Goal: Communication & Community: Share content

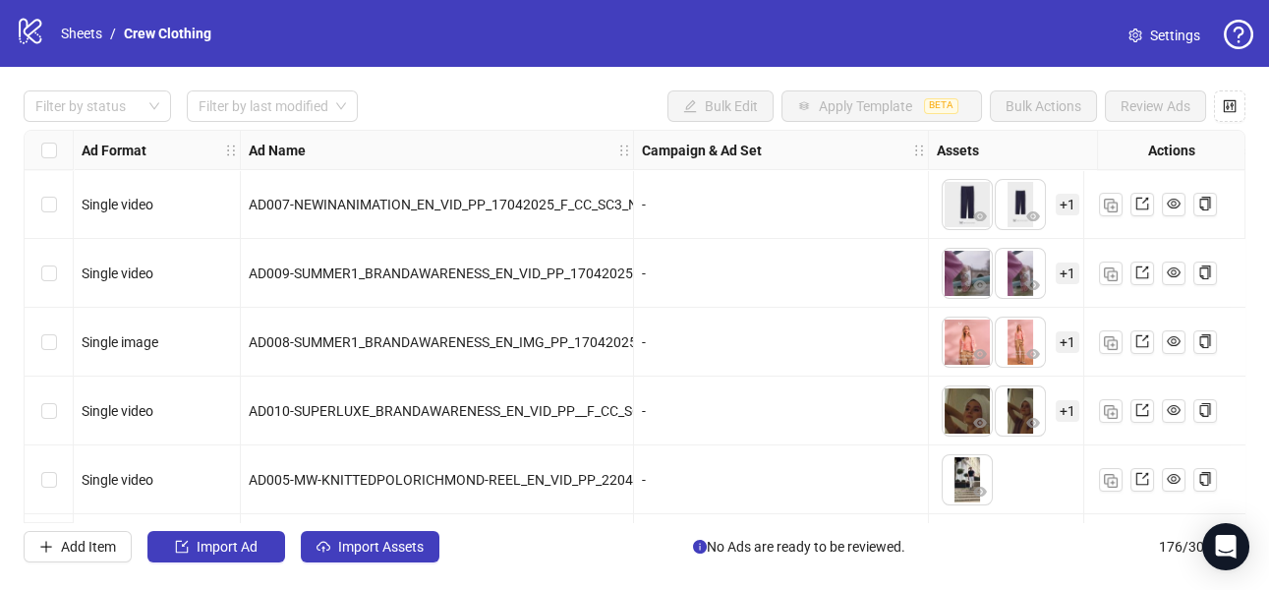
click at [39, 15] on div "logo/logo-mobile Sheets / Crew Clothing Settings" at bounding box center [634, 33] width 1269 height 67
click at [34, 41] on icon at bounding box center [30, 32] width 23 height 26
click at [84, 44] on div "logo/logo-mobile Sheets / Crew Clothing" at bounding box center [117, 33] width 203 height 35
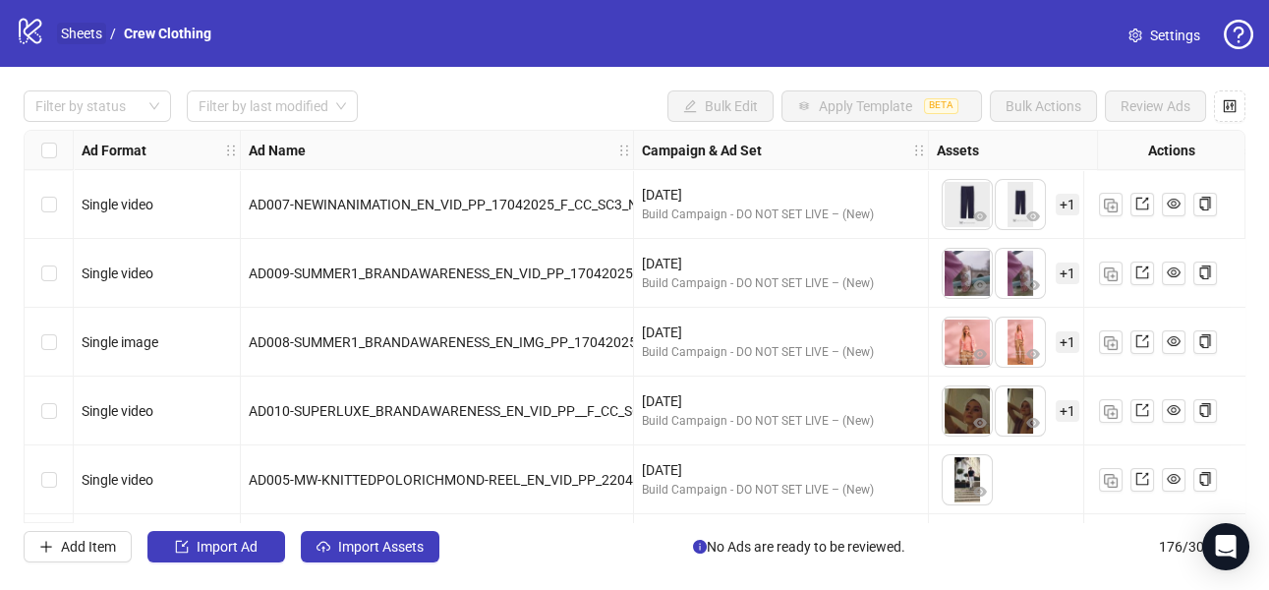
click at [81, 39] on link "Sheets" at bounding box center [81, 34] width 49 height 22
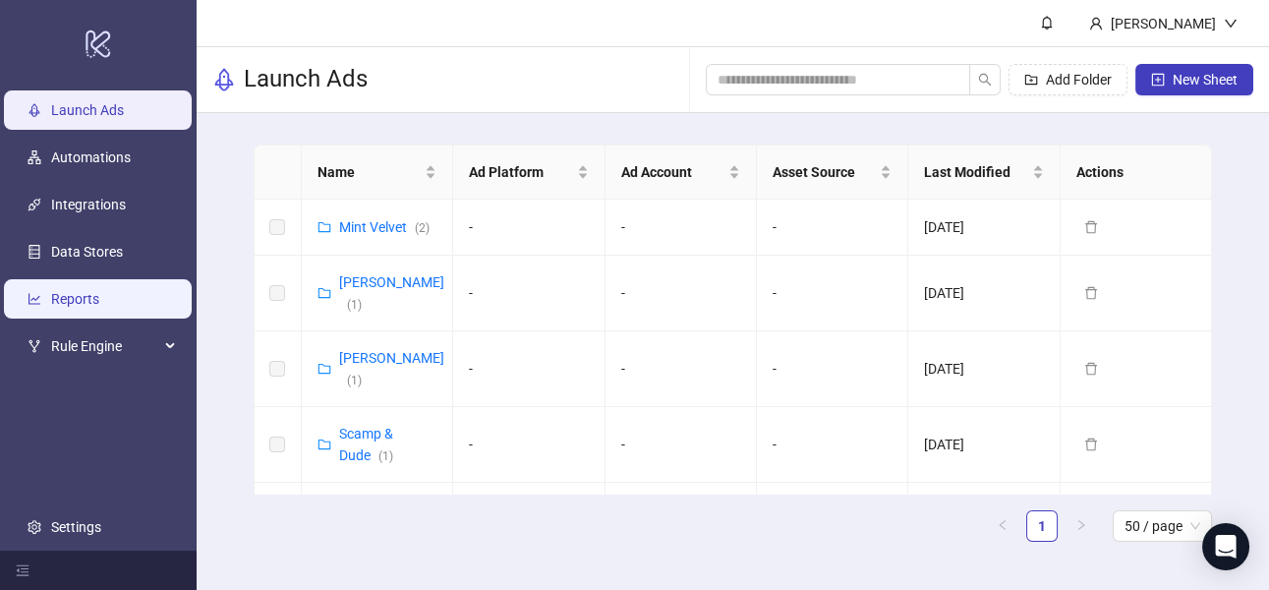
click at [77, 291] on link "Reports" at bounding box center [75, 299] width 48 height 16
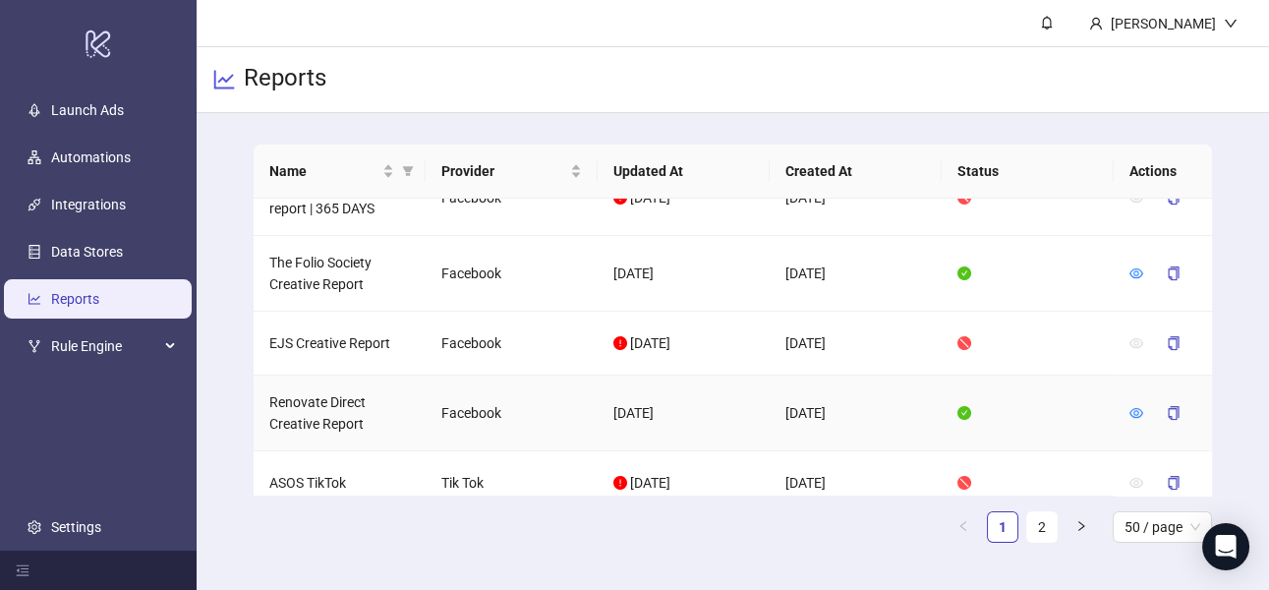
scroll to position [1307, 0]
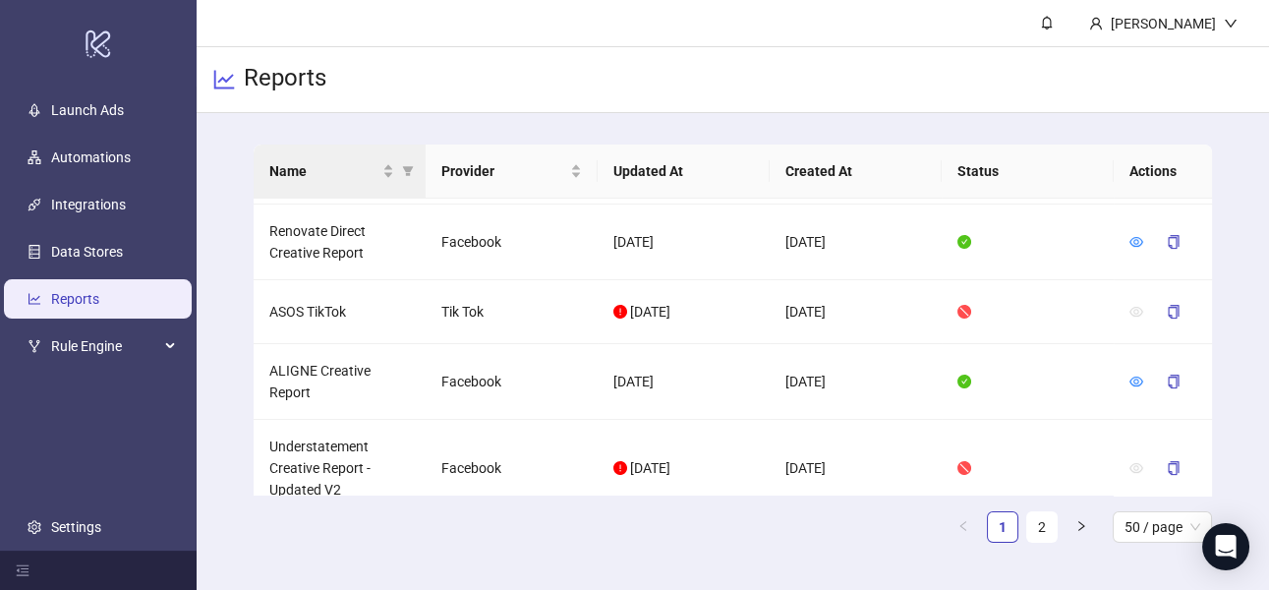
click at [358, 153] on th "Name" at bounding box center [340, 171] width 172 height 54
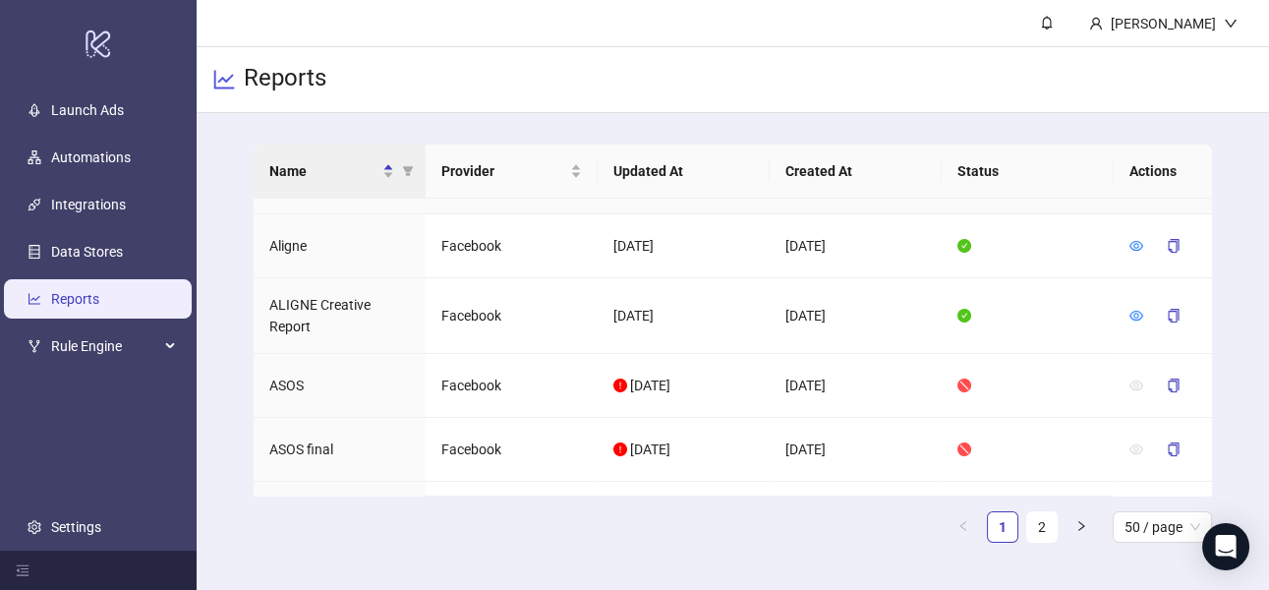
scroll to position [133, 0]
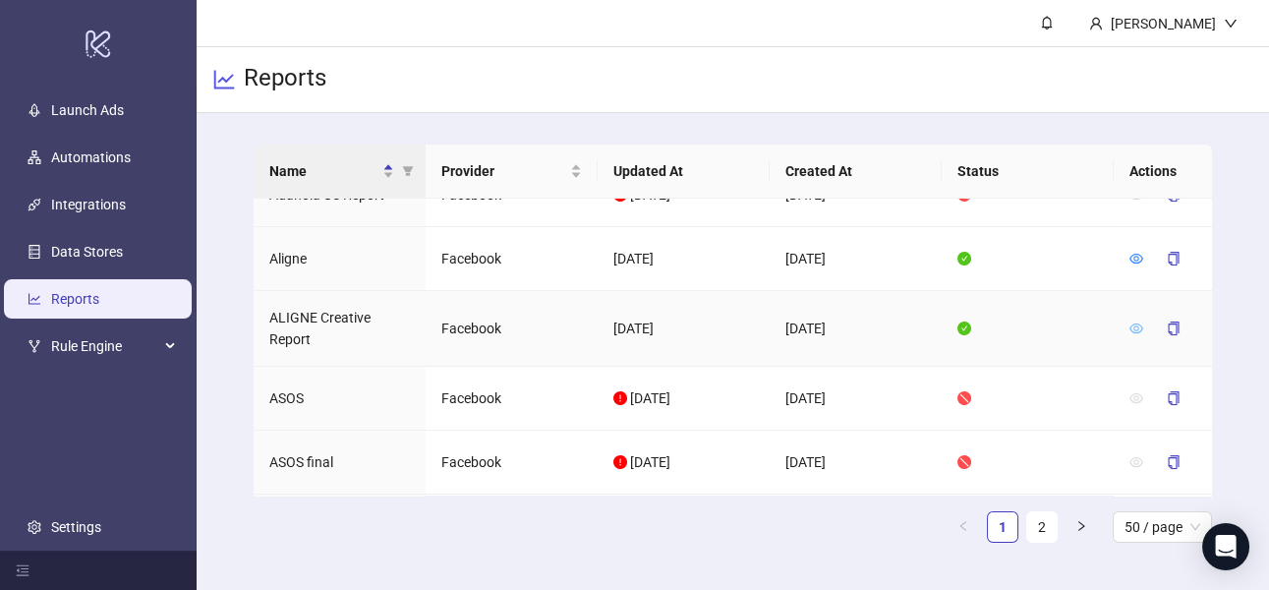
click at [1133, 321] on icon "eye" at bounding box center [1136, 328] width 14 height 14
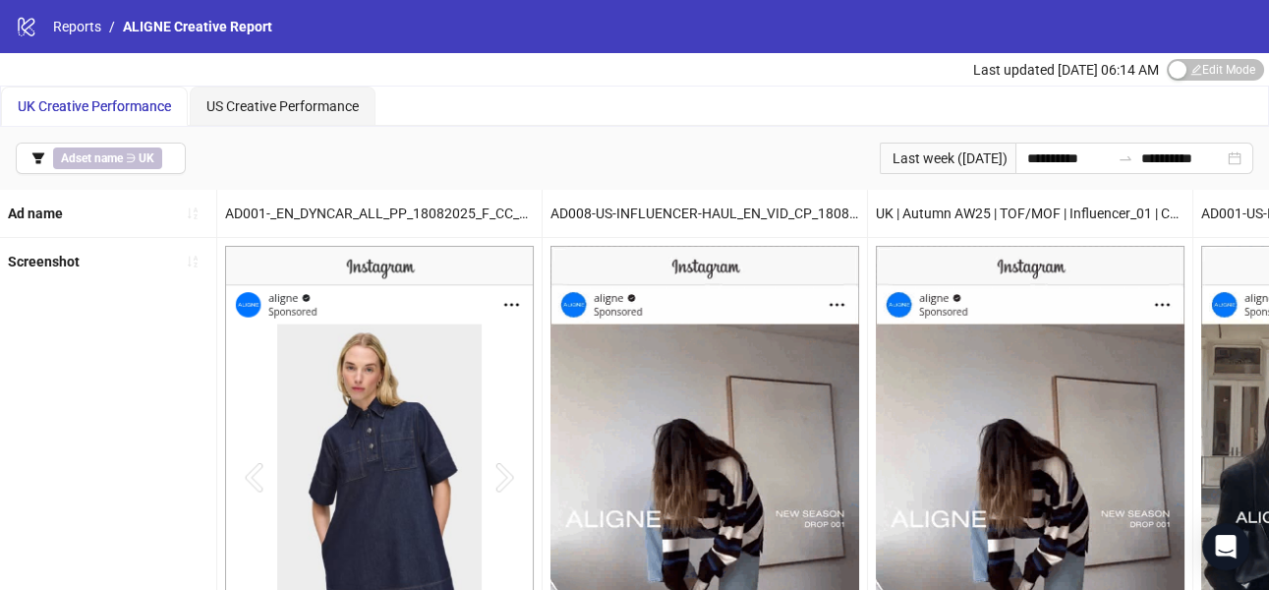
click at [65, 13] on div "logo/logo-mobile Reports / ALIGNE Creative Report" at bounding box center [634, 26] width 1269 height 53
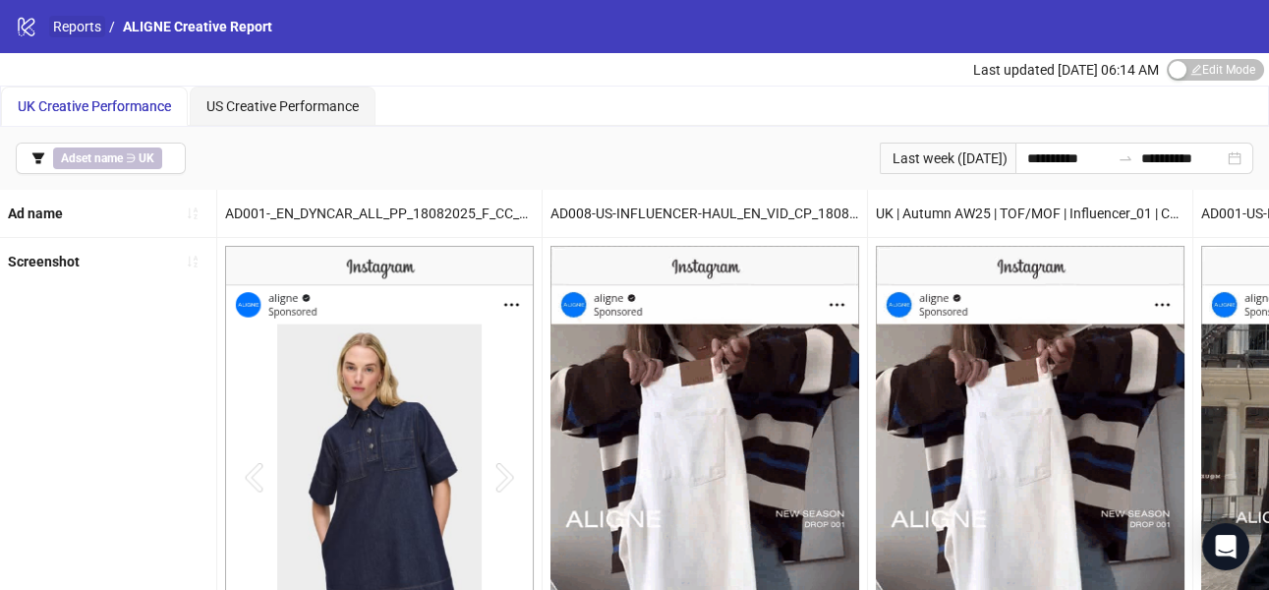
click at [69, 27] on link "Reports" at bounding box center [77, 27] width 56 height 22
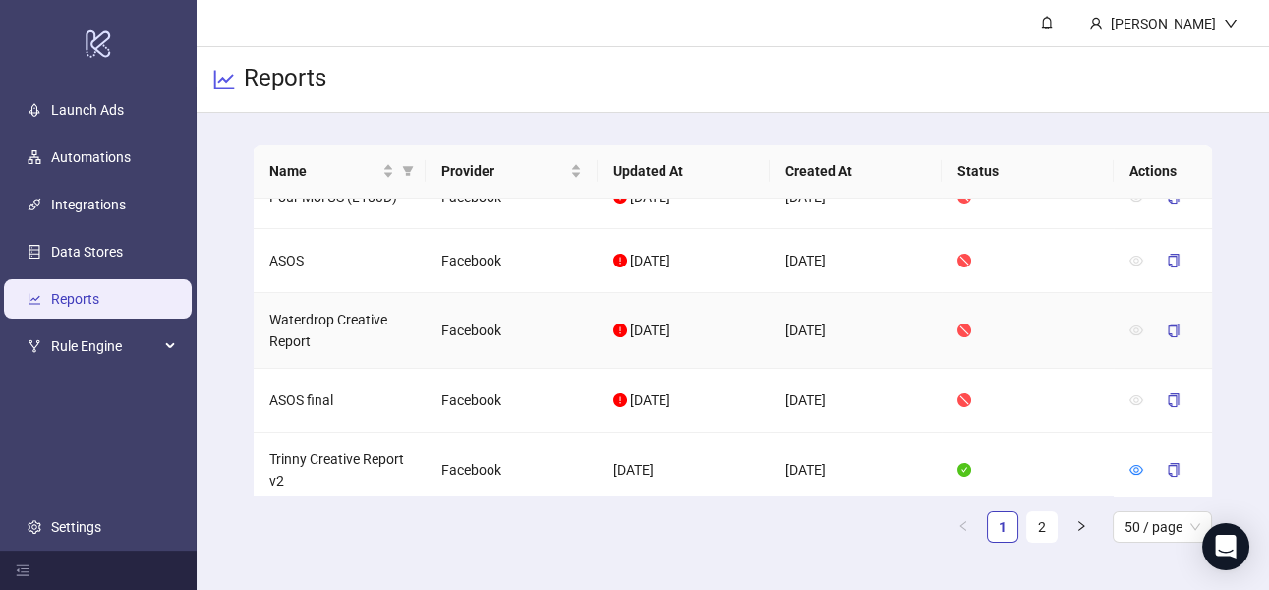
scroll to position [193, 0]
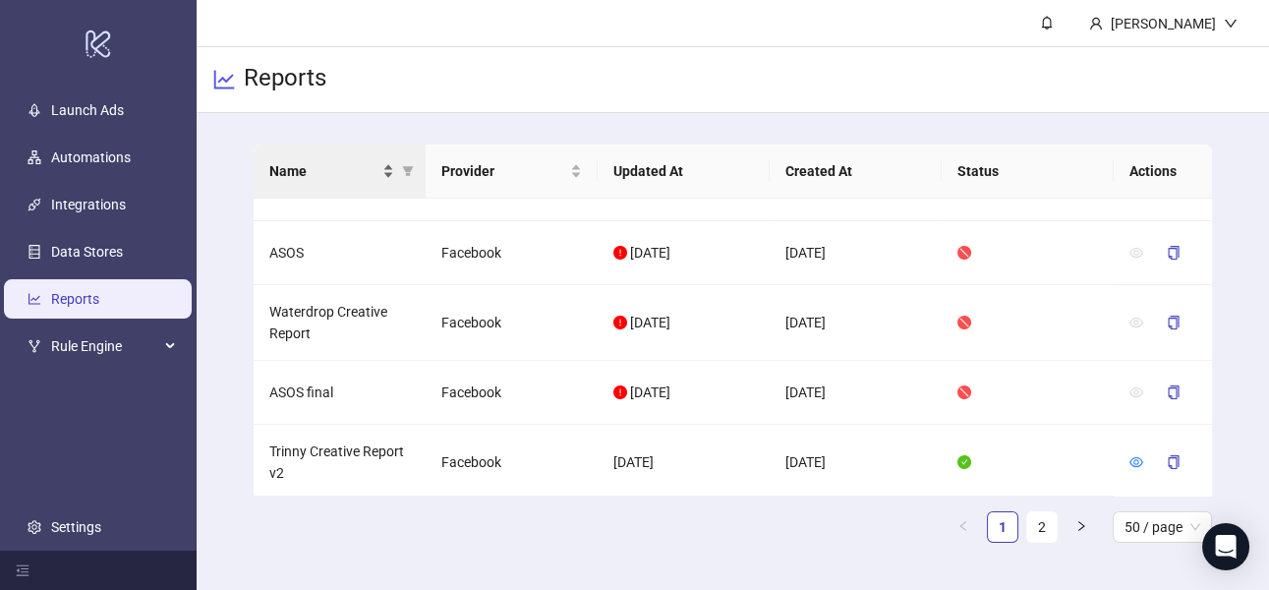
click at [317, 172] on span "Name" at bounding box center [323, 171] width 109 height 22
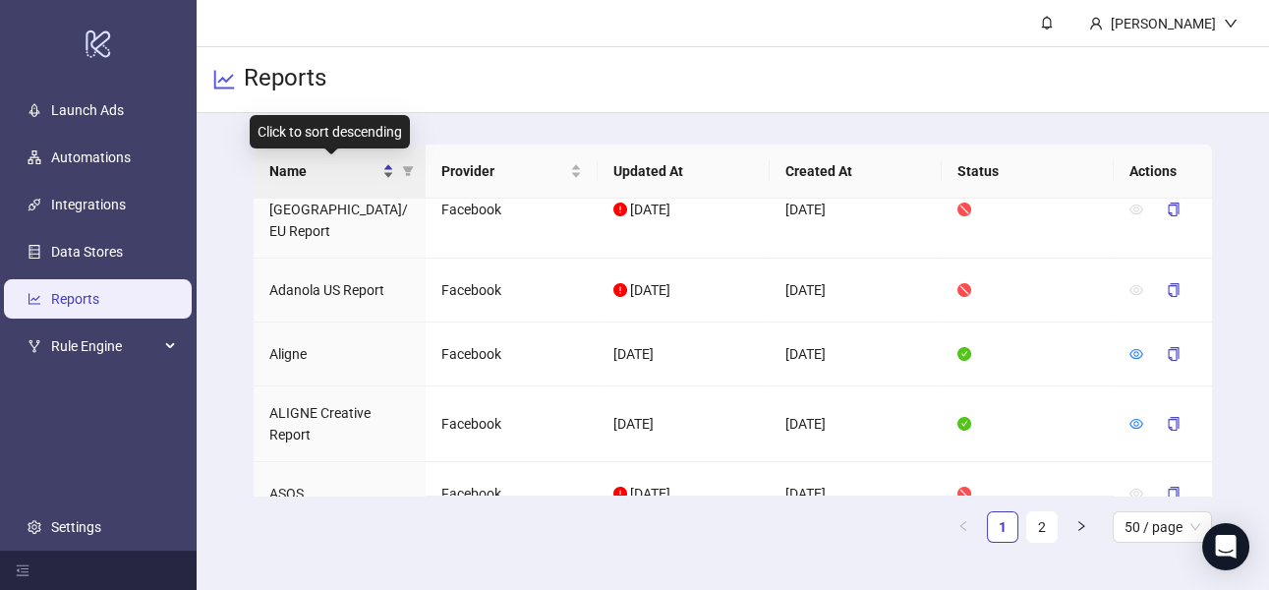
scroll to position [0, 0]
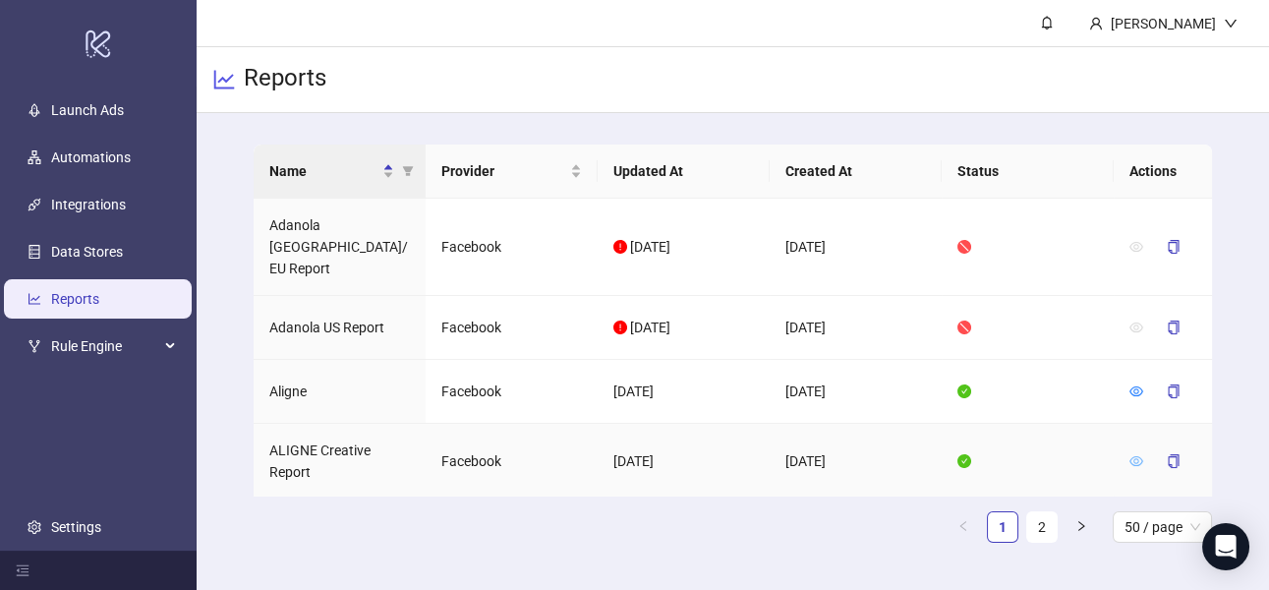
click at [1135, 454] on icon "eye" at bounding box center [1136, 461] width 14 height 14
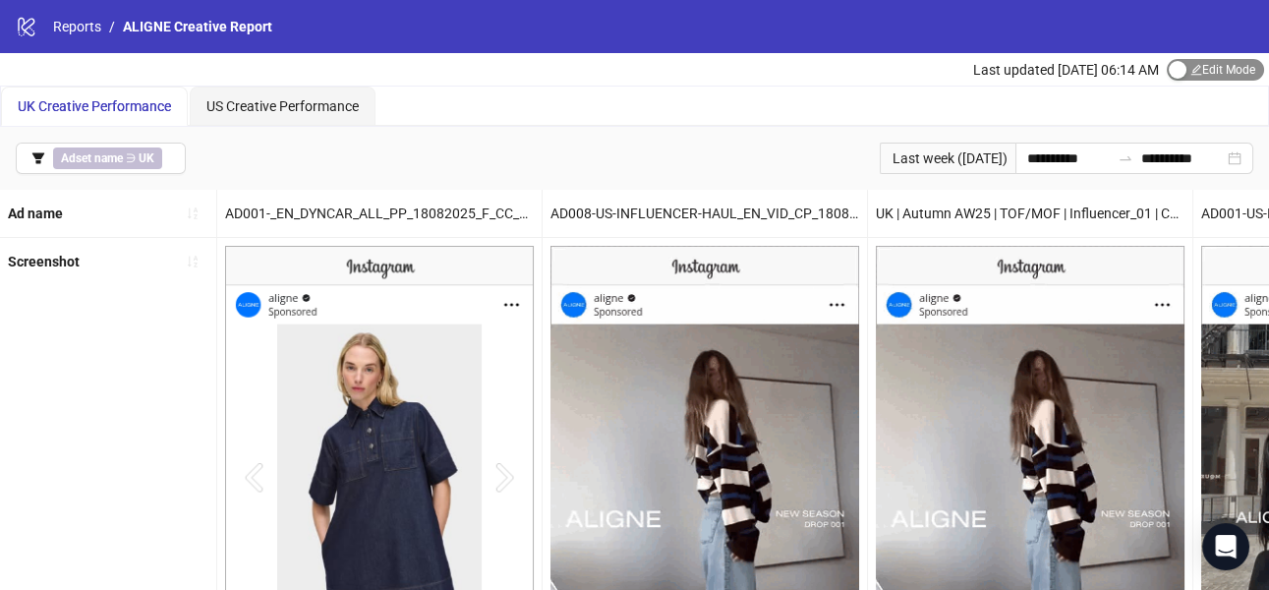
click at [1197, 66] on span "Edit Mode Edit Mode" at bounding box center [1215, 70] width 97 height 22
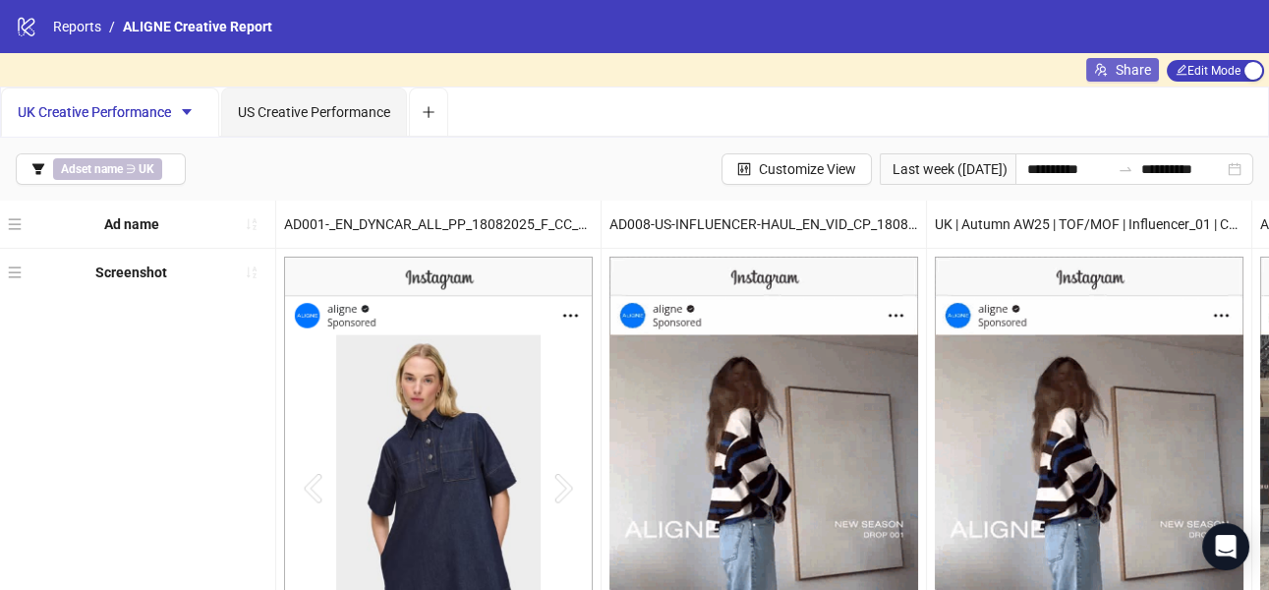
click at [1124, 65] on span "Share" at bounding box center [1133, 70] width 35 height 16
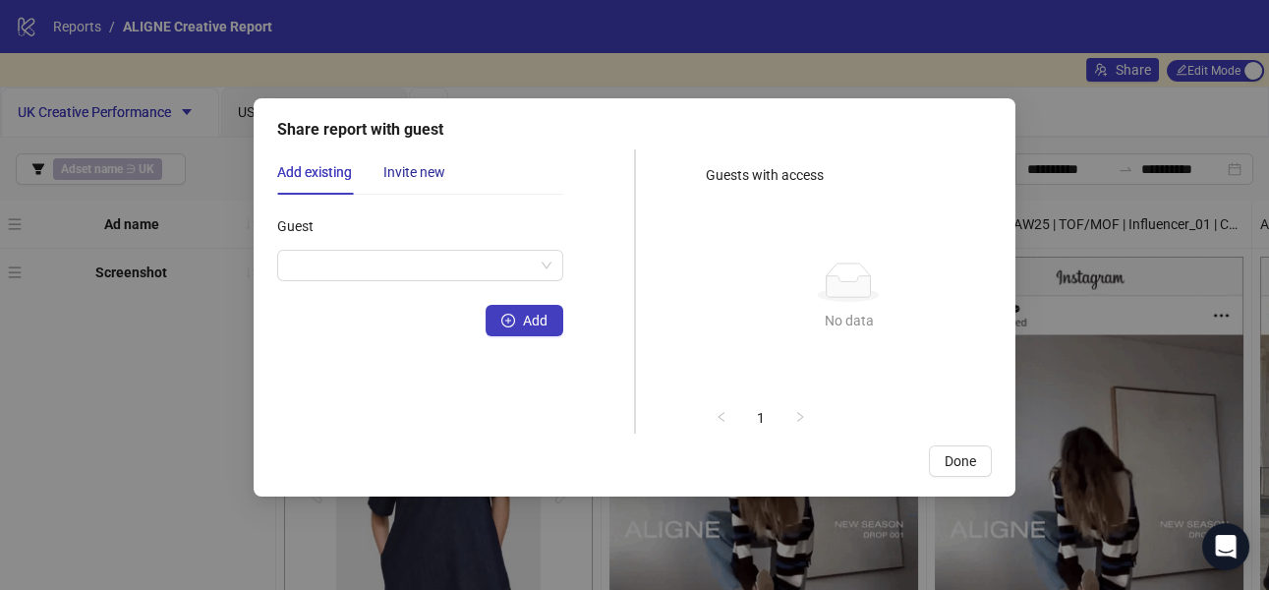
click at [401, 167] on div "Invite new" at bounding box center [414, 172] width 62 height 22
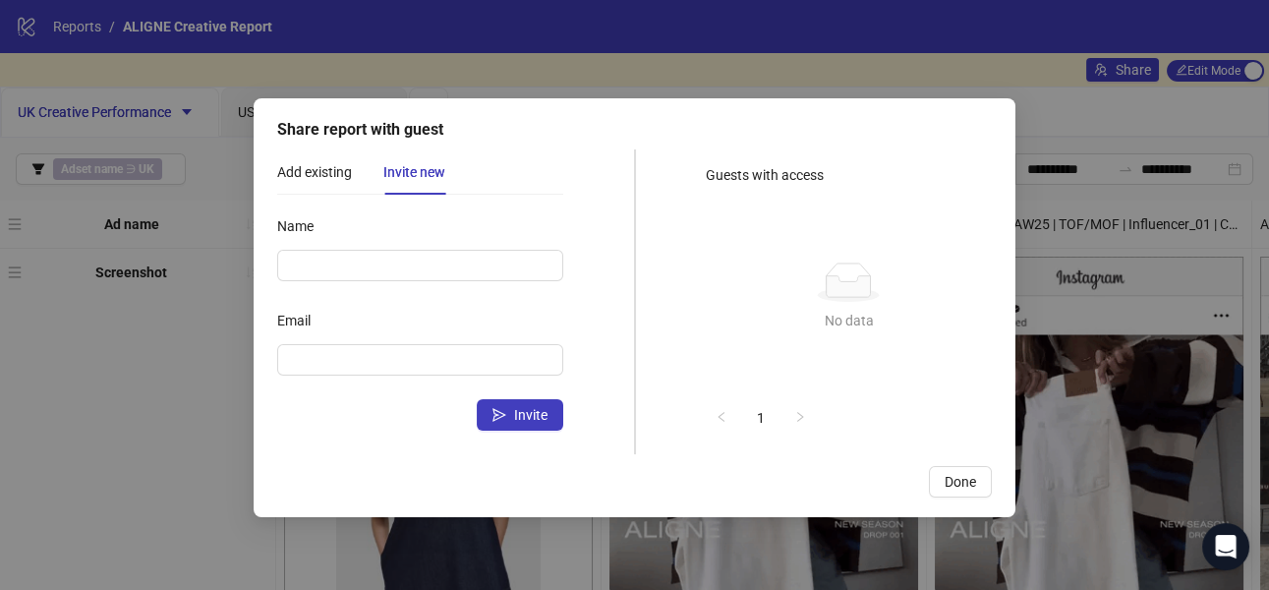
click at [402, 249] on div "Name" at bounding box center [420, 229] width 286 height 39
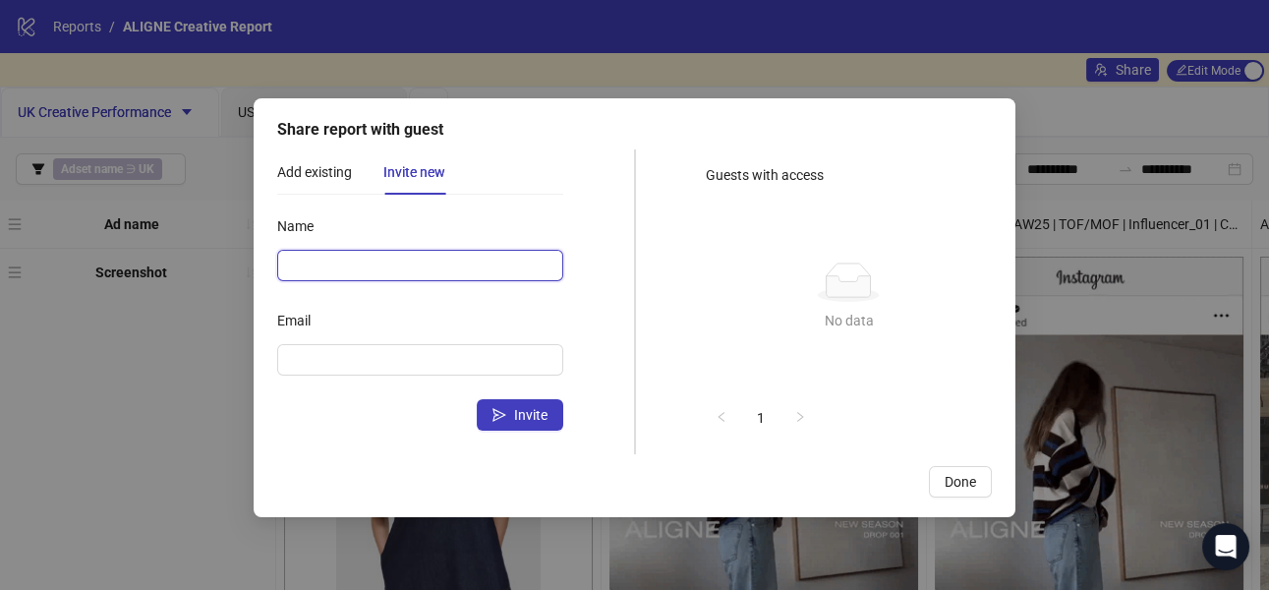
click at [403, 265] on input "Name" at bounding box center [420, 265] width 286 height 31
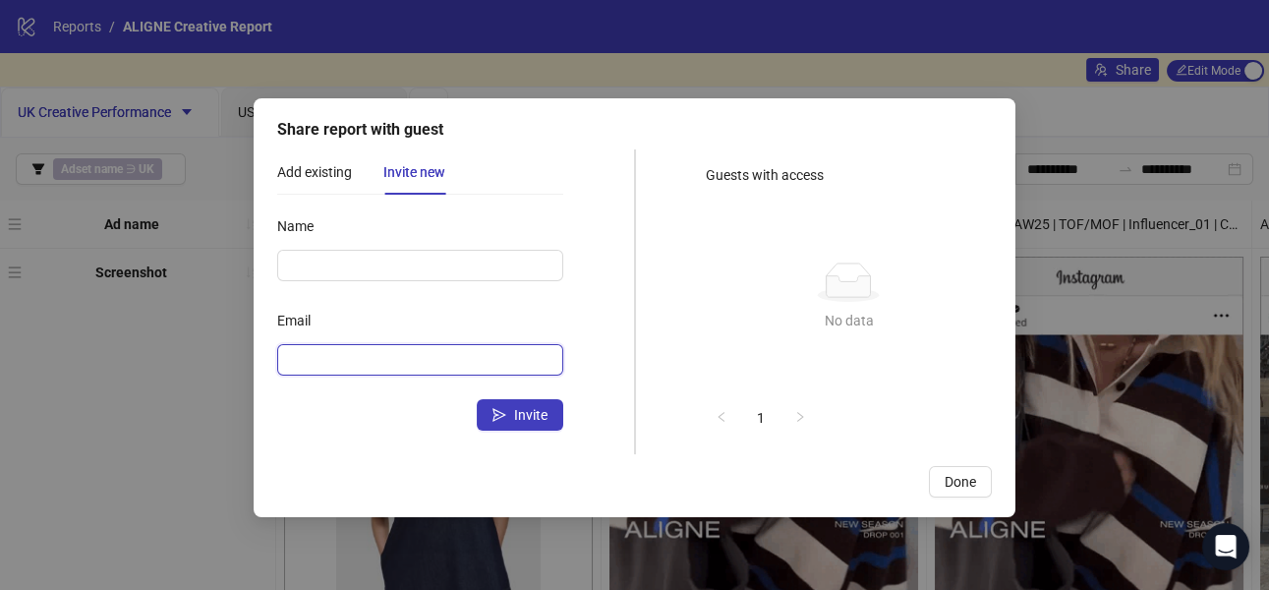
click at [311, 356] on input "Email" at bounding box center [418, 360] width 258 height 22
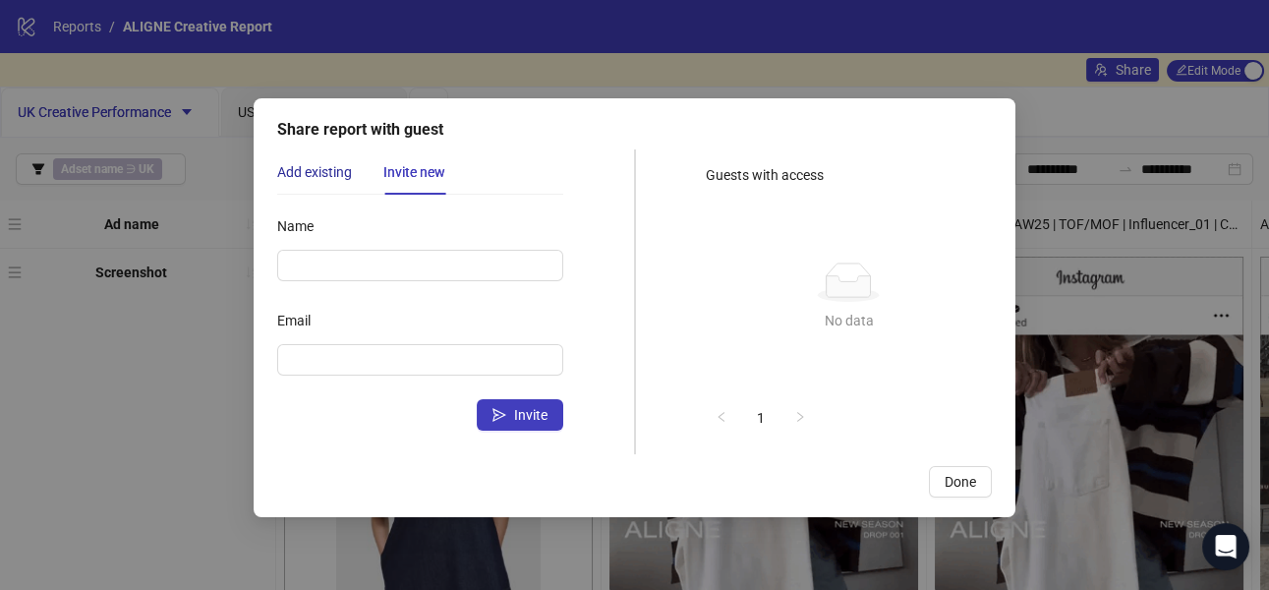
click at [299, 182] on div "Add existing" at bounding box center [314, 172] width 75 height 22
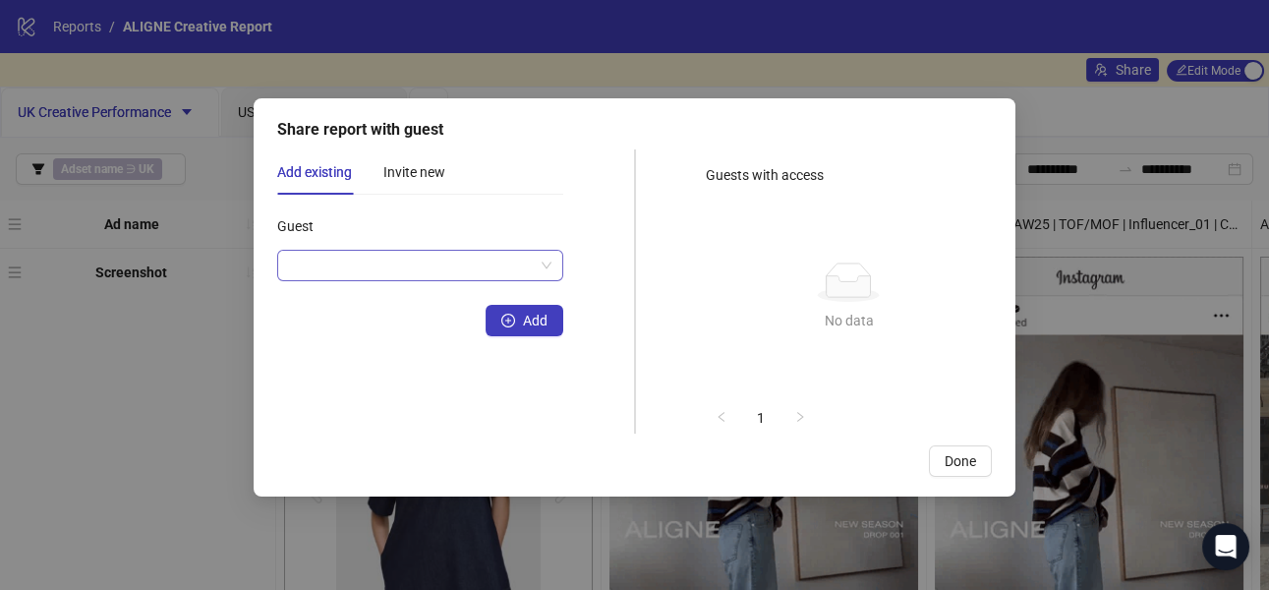
click at [309, 276] on input "Guest" at bounding box center [411, 265] width 245 height 29
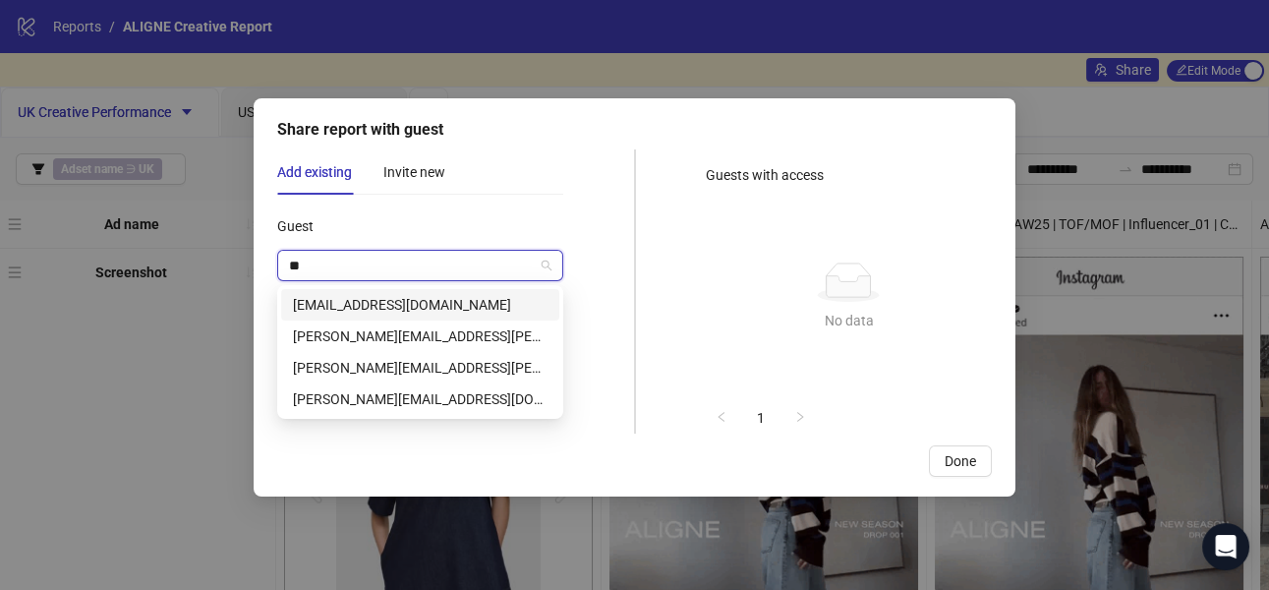
type input "*"
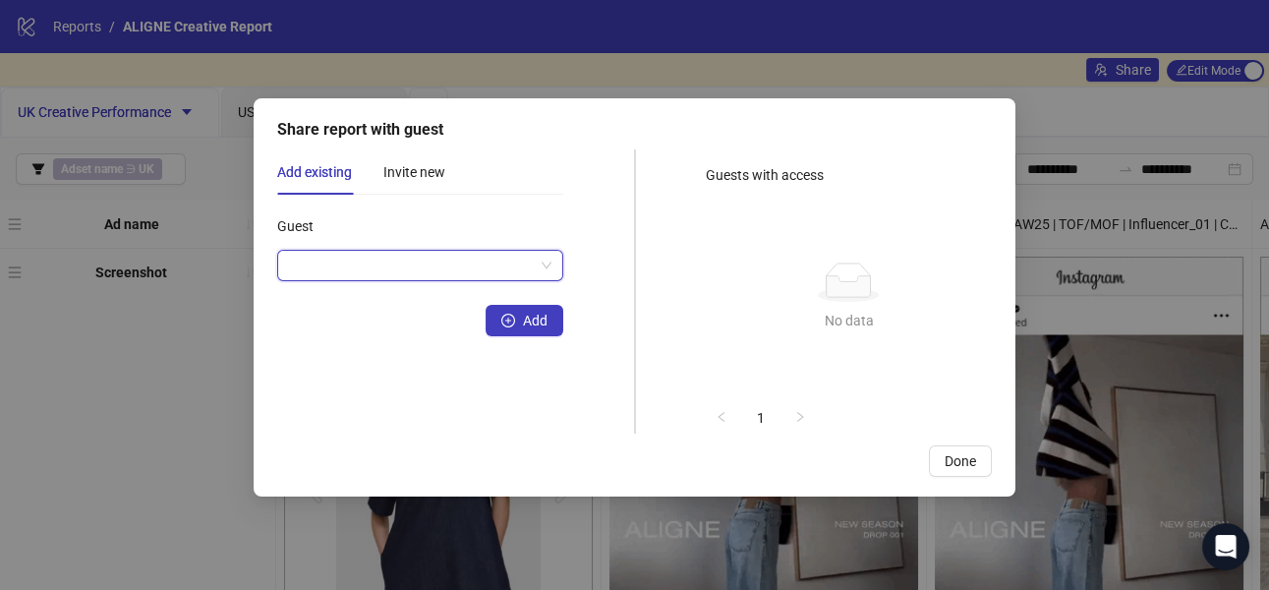
paste input "**********"
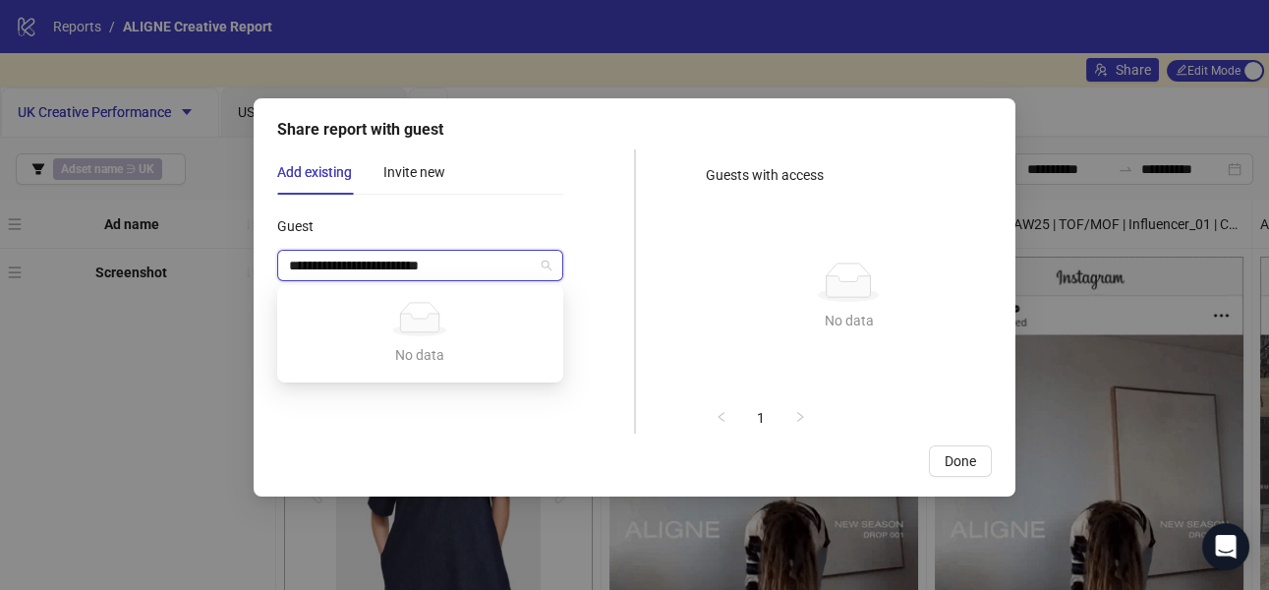
type input "**********"
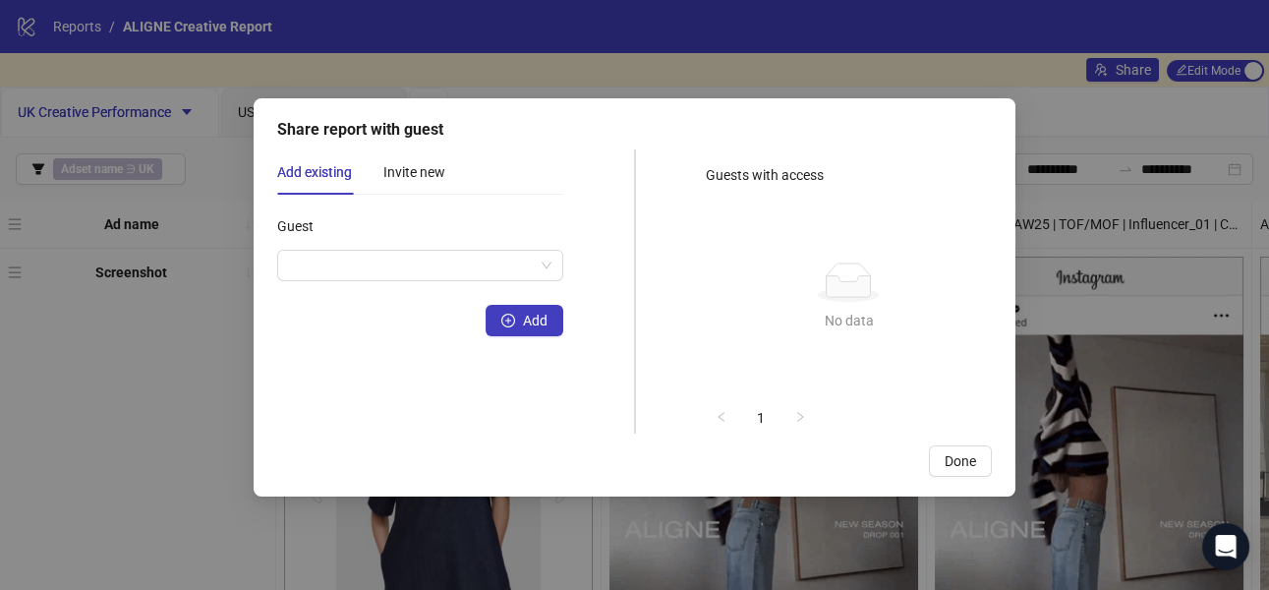
click at [424, 212] on div "Guest" at bounding box center [420, 229] width 286 height 39
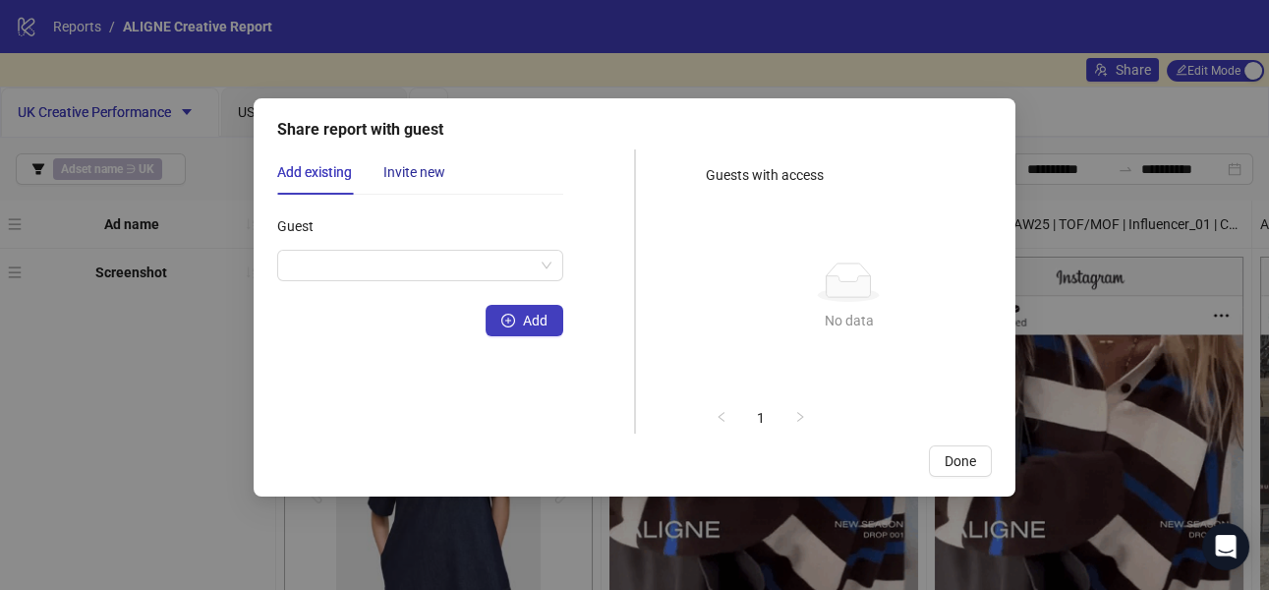
click at [391, 162] on div "Invite new" at bounding box center [414, 172] width 62 height 22
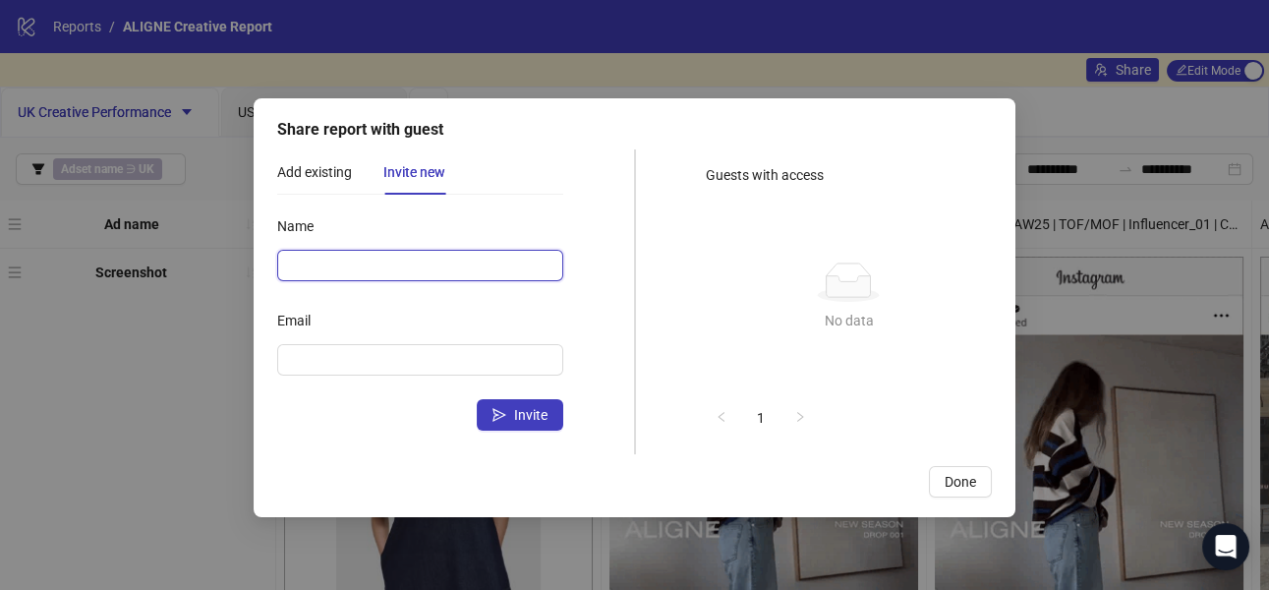
click at [397, 275] on input "Name" at bounding box center [420, 265] width 286 height 31
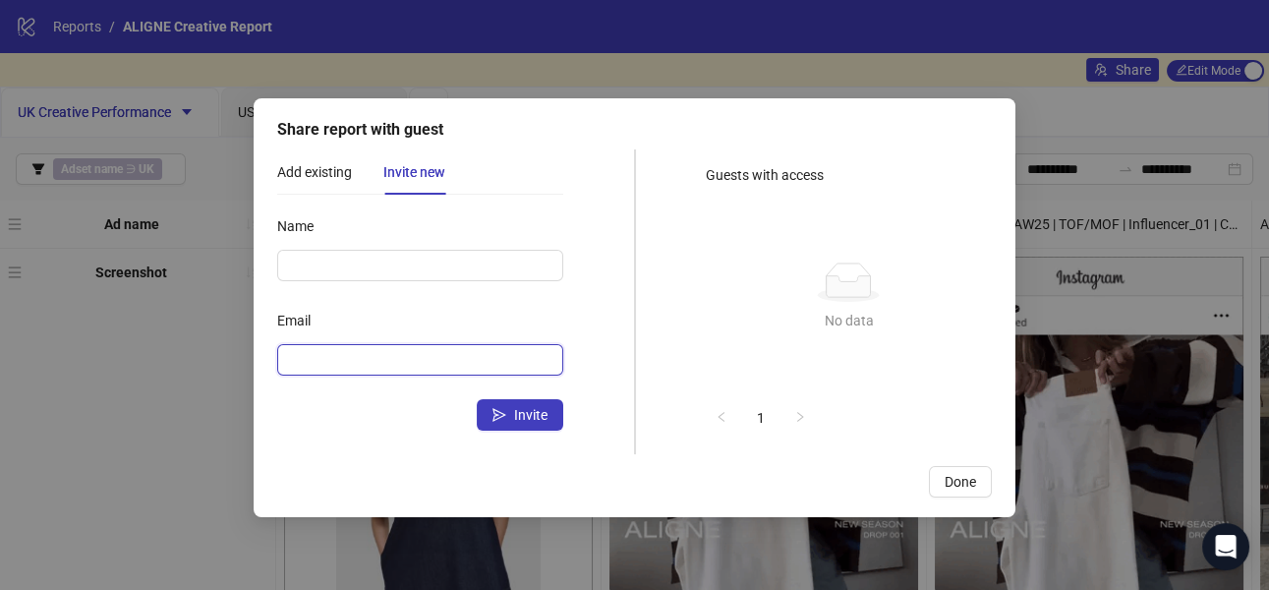
click at [327, 370] on input "Email" at bounding box center [418, 360] width 258 height 22
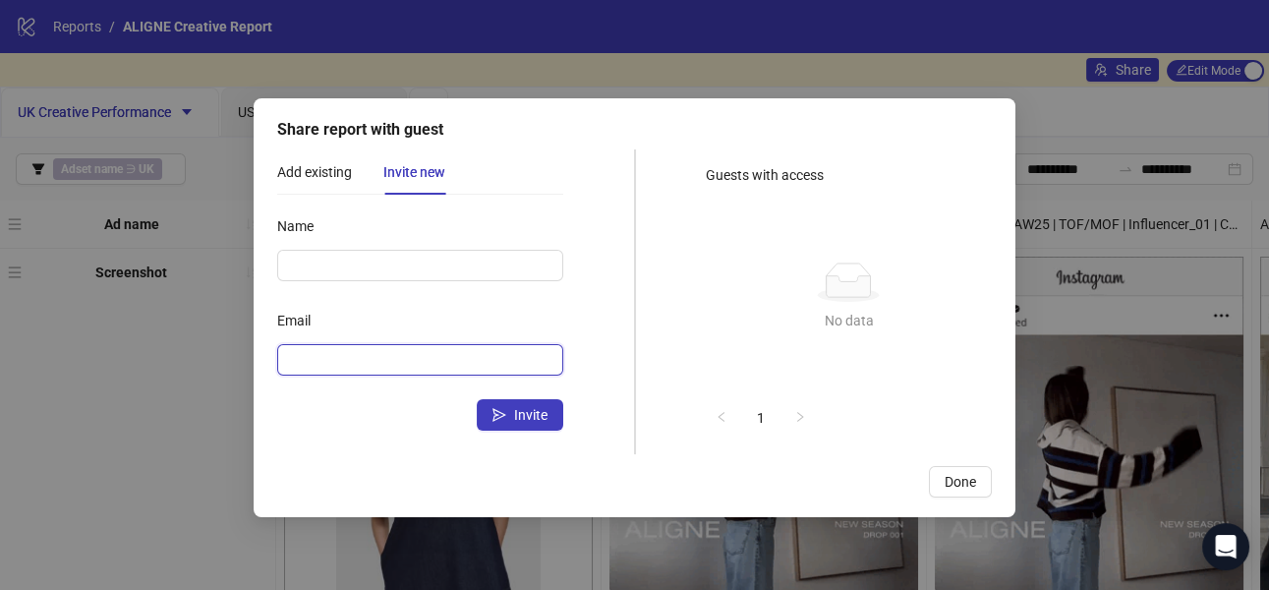
paste input "**********"
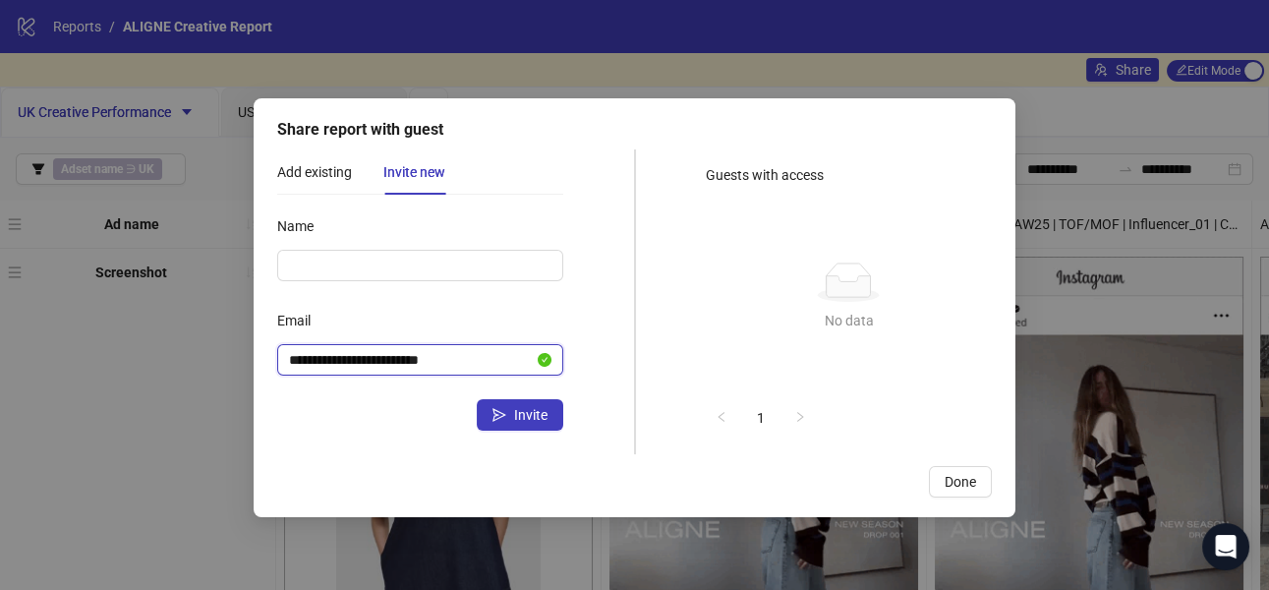
type input "**********"
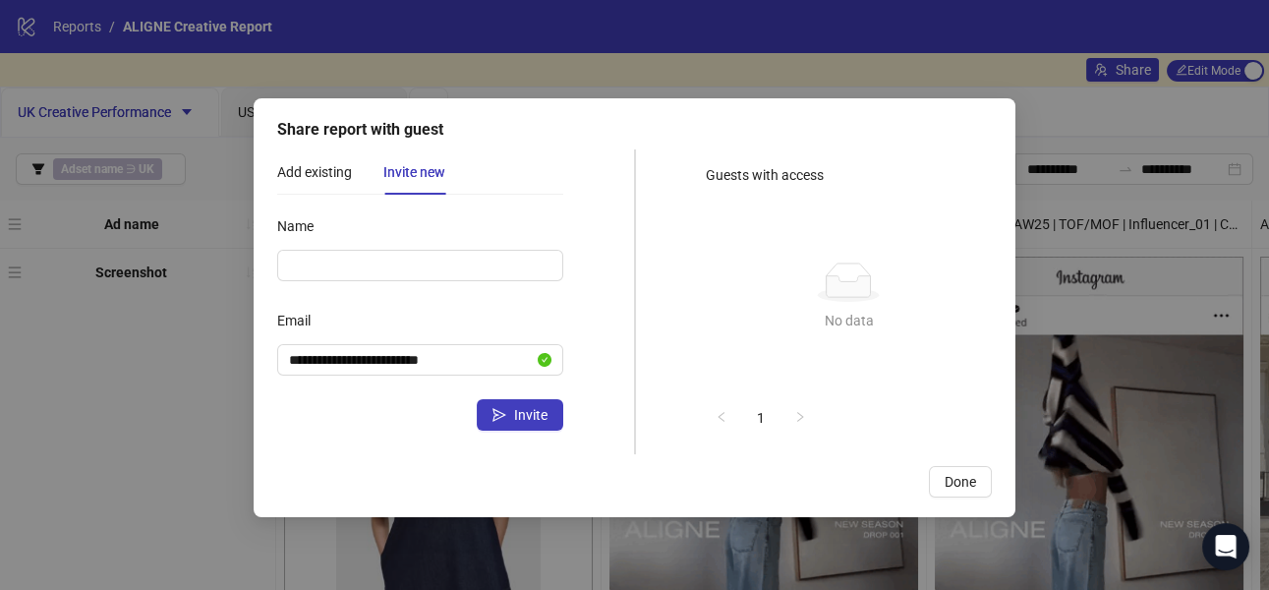
click at [343, 430] on div "Invite" at bounding box center [420, 414] width 286 height 31
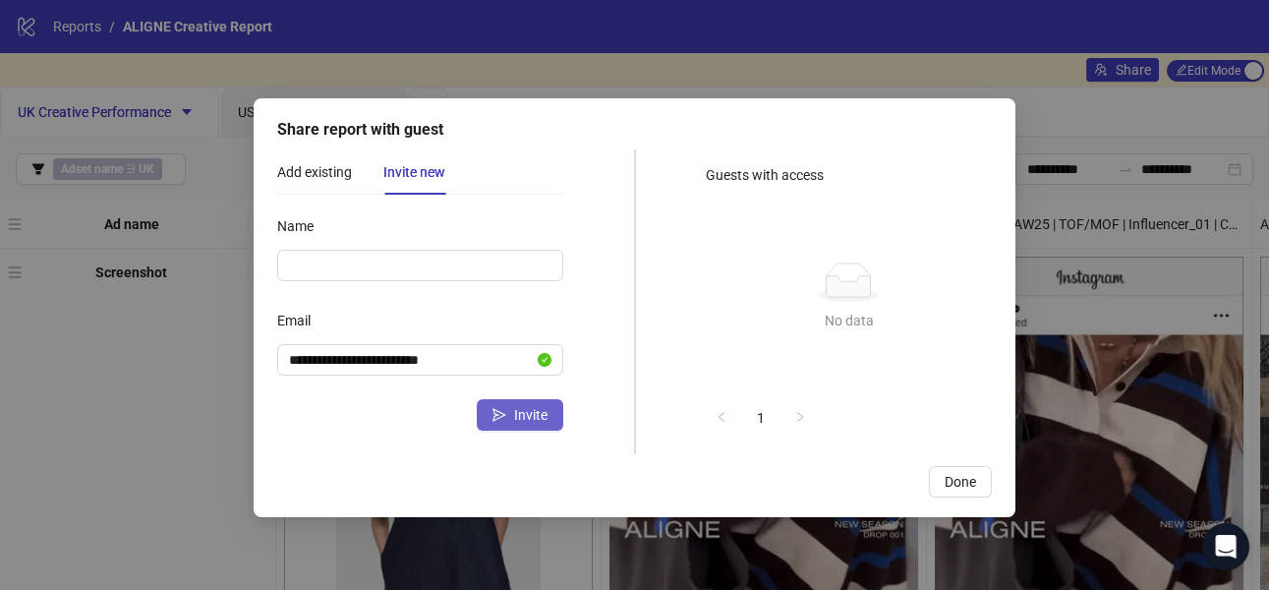
click at [516, 413] on span "Invite" at bounding box center [530, 415] width 33 height 16
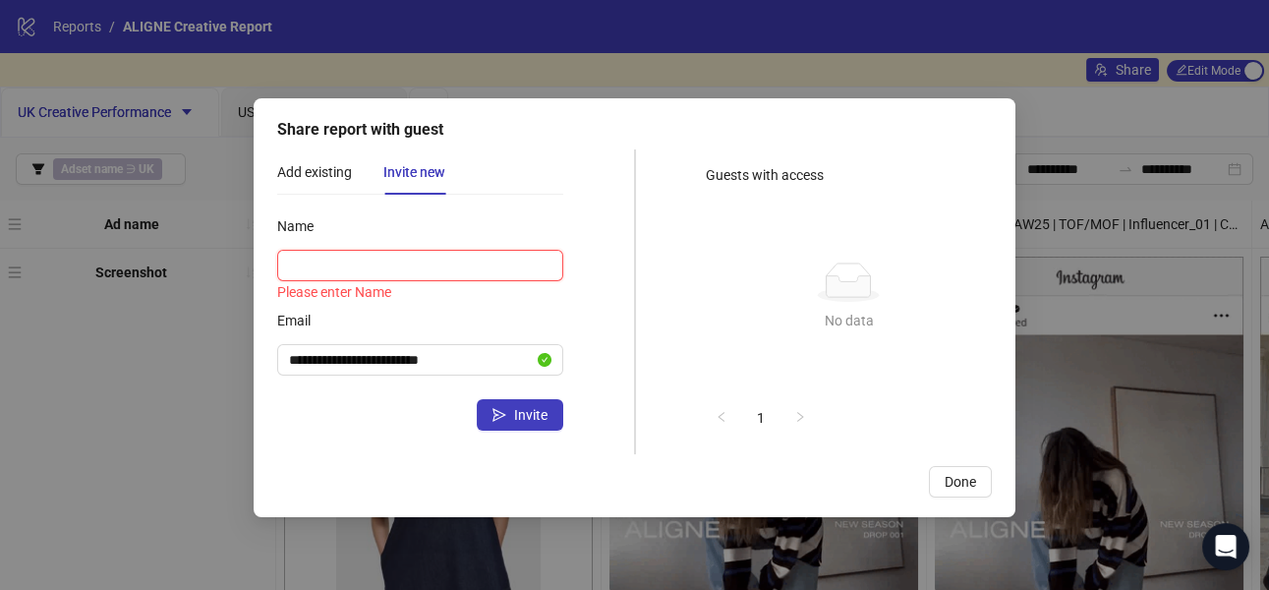
click at [413, 263] on input "Name" at bounding box center [420, 265] width 286 height 31
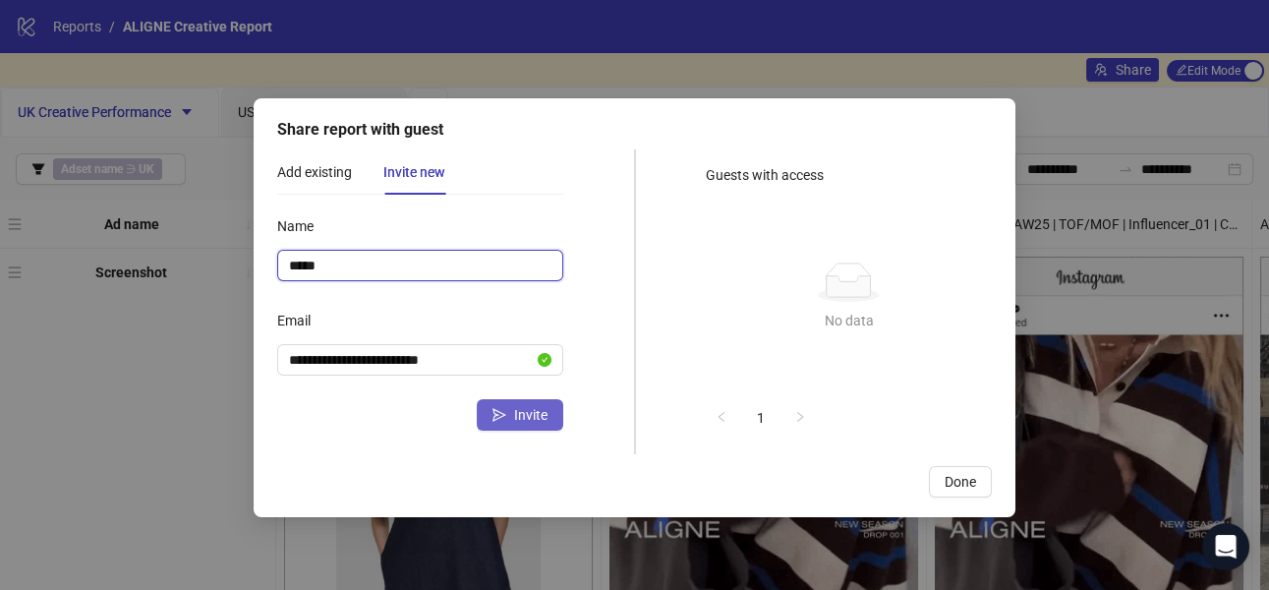
type input "*****"
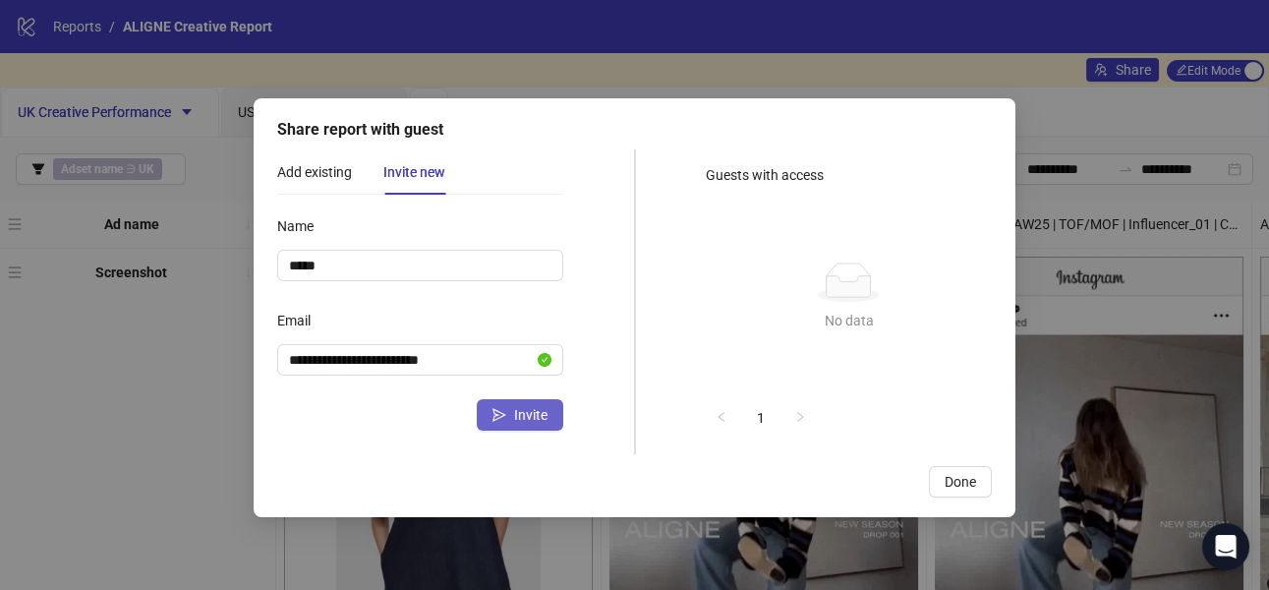
click at [523, 417] on span "Invite" at bounding box center [530, 415] width 33 height 16
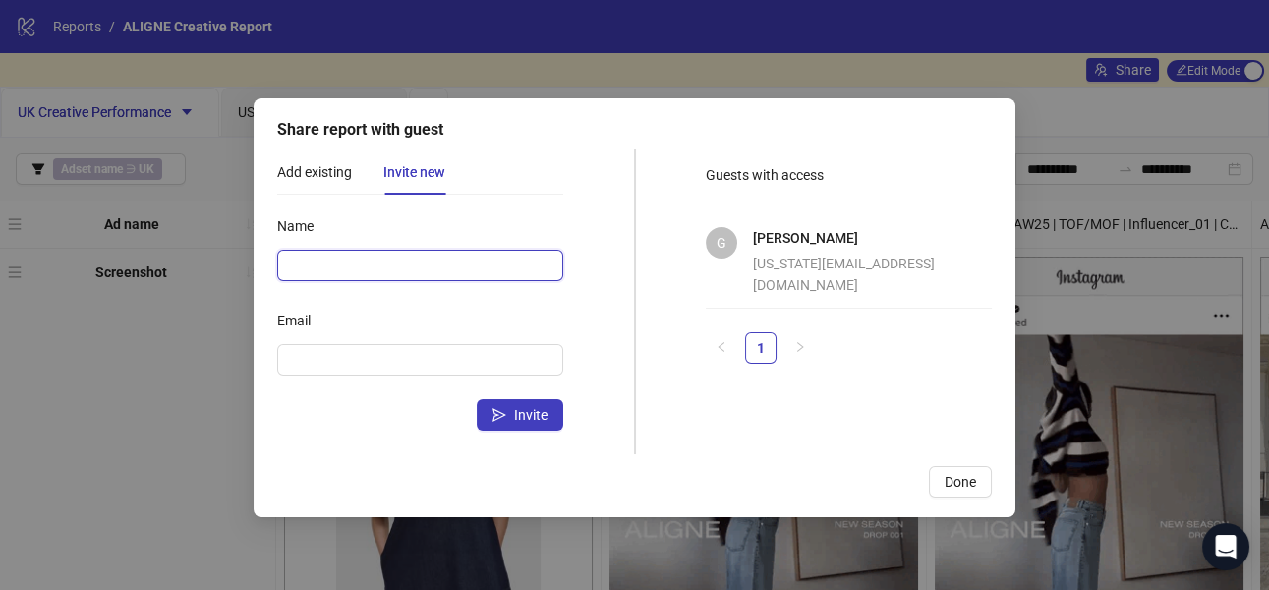
click at [403, 270] on input "Name" at bounding box center [420, 265] width 286 height 31
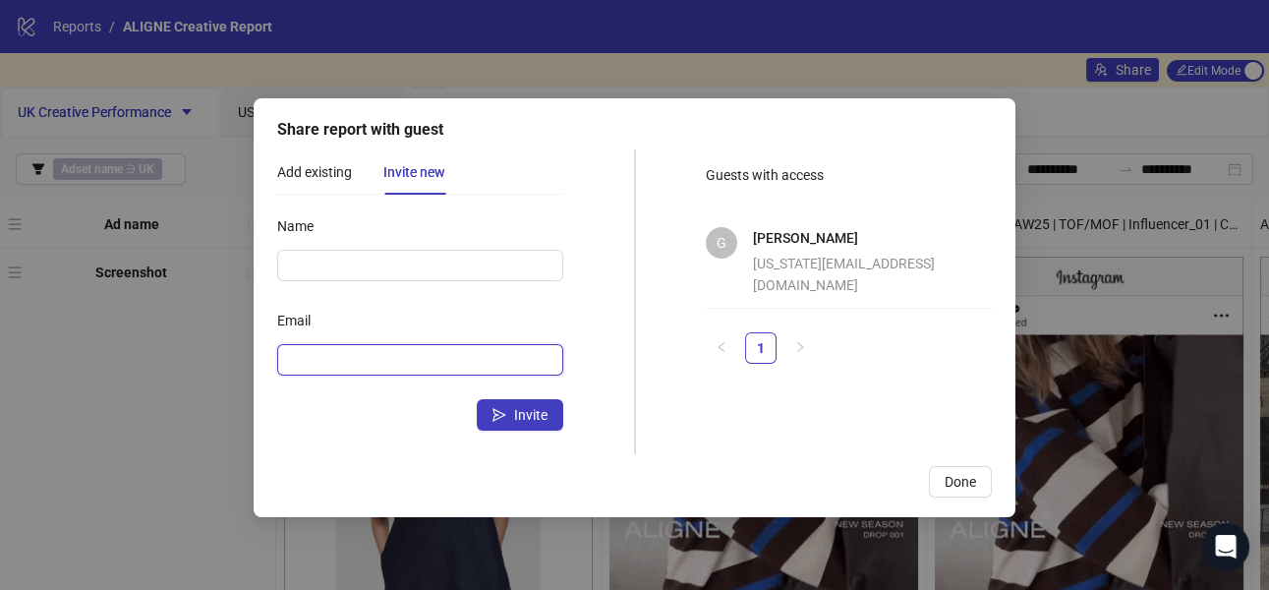
click at [308, 353] on input "Email" at bounding box center [418, 360] width 258 height 22
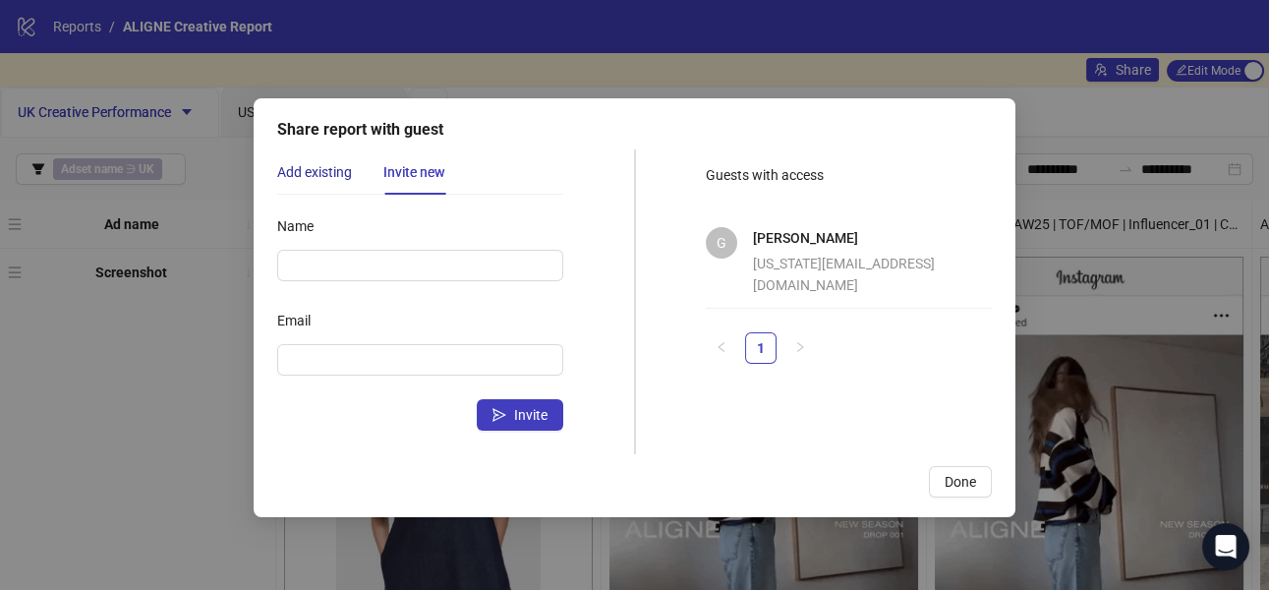
click at [315, 174] on div "Add existing" at bounding box center [314, 172] width 75 height 22
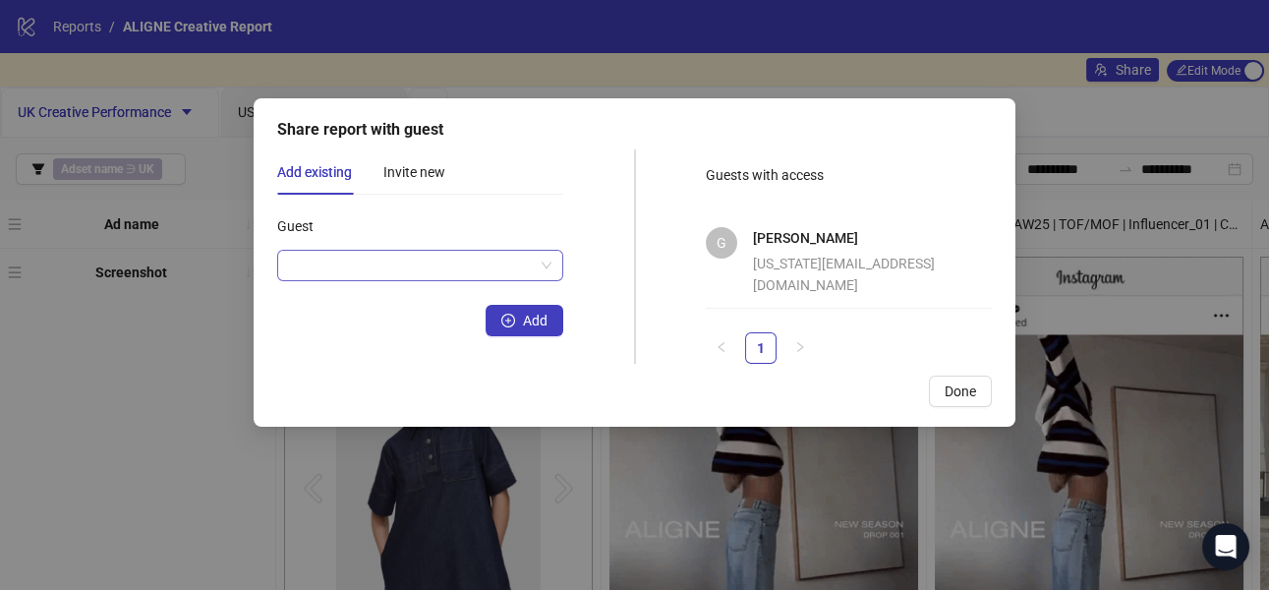
click at [346, 270] on input "Guest" at bounding box center [411, 265] width 245 height 29
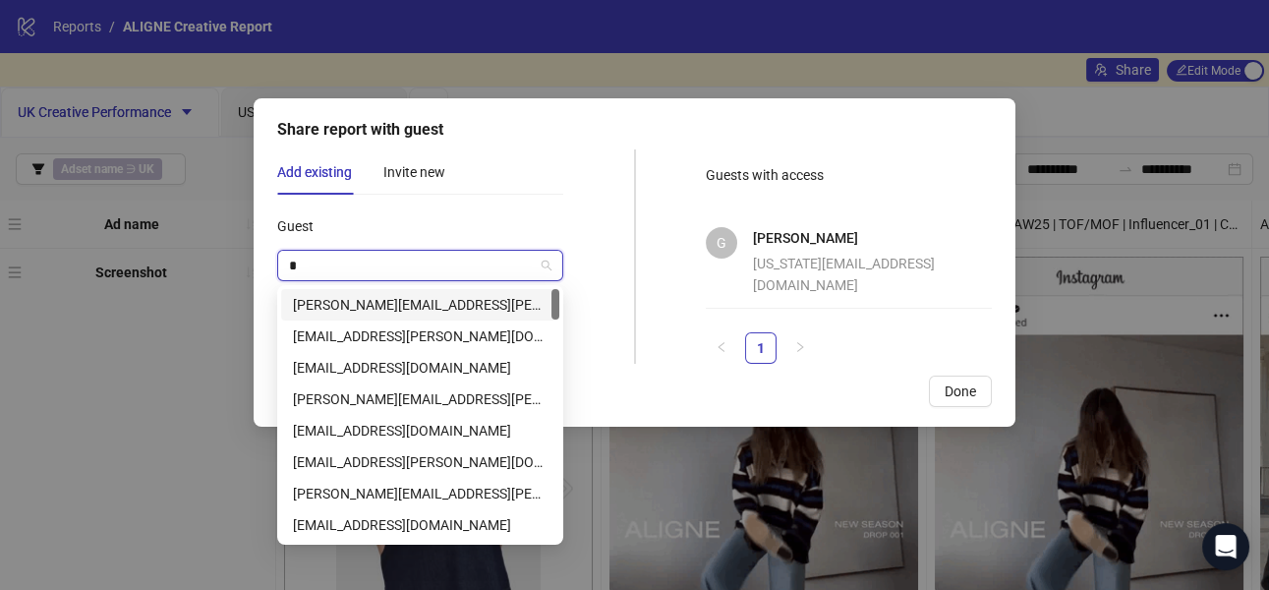
type input "**"
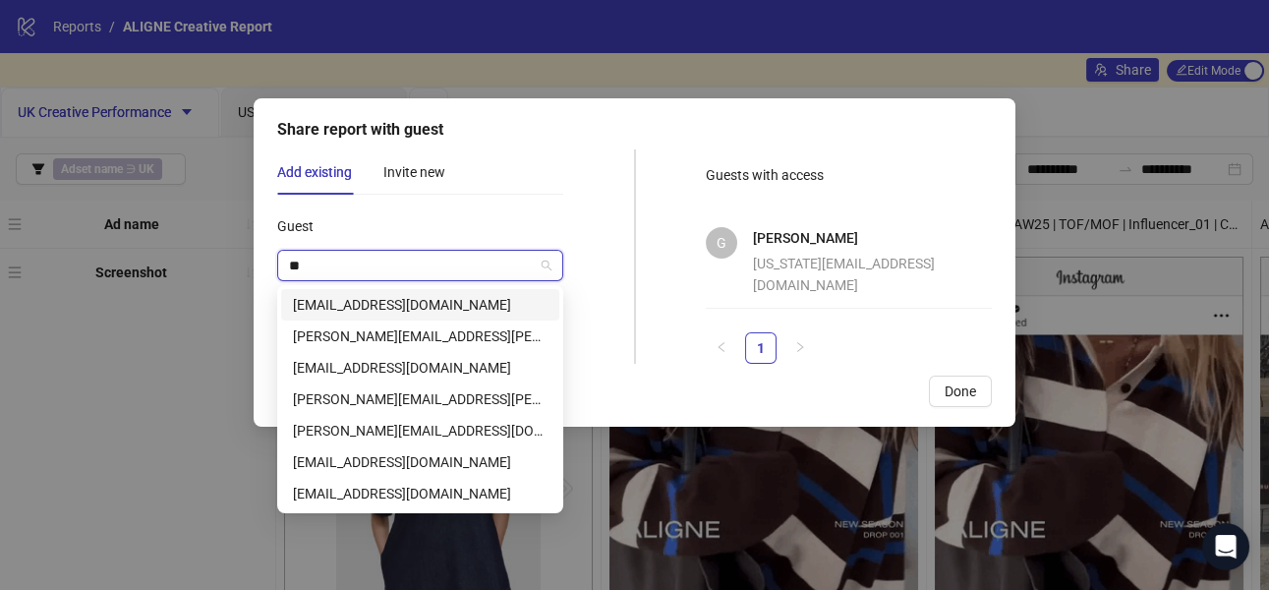
click at [346, 307] on div "[EMAIL_ADDRESS][DOMAIN_NAME]" at bounding box center [420, 305] width 255 height 22
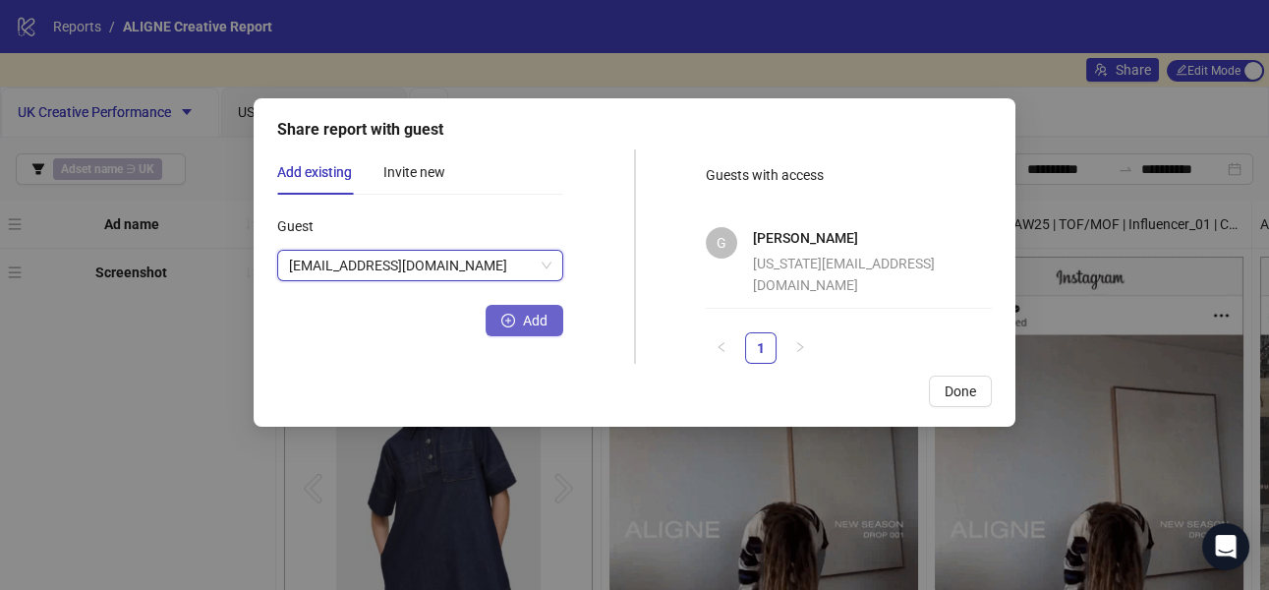
click at [539, 315] on span "Add" at bounding box center [535, 321] width 25 height 16
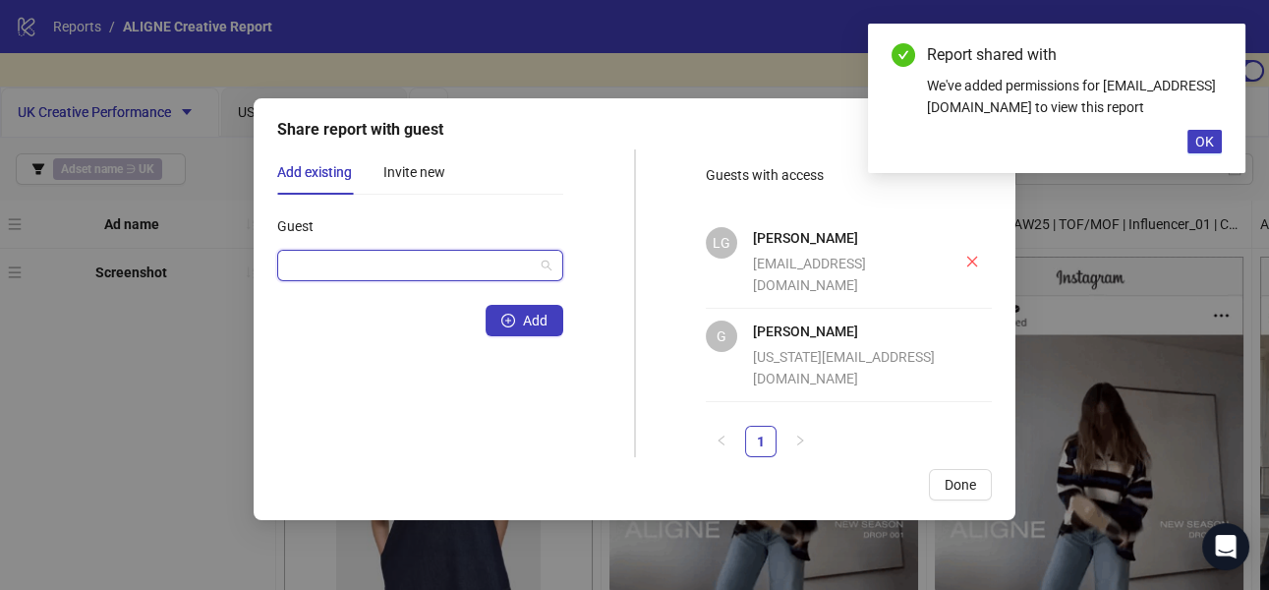
click at [440, 254] on input "Guest" at bounding box center [411, 265] width 245 height 29
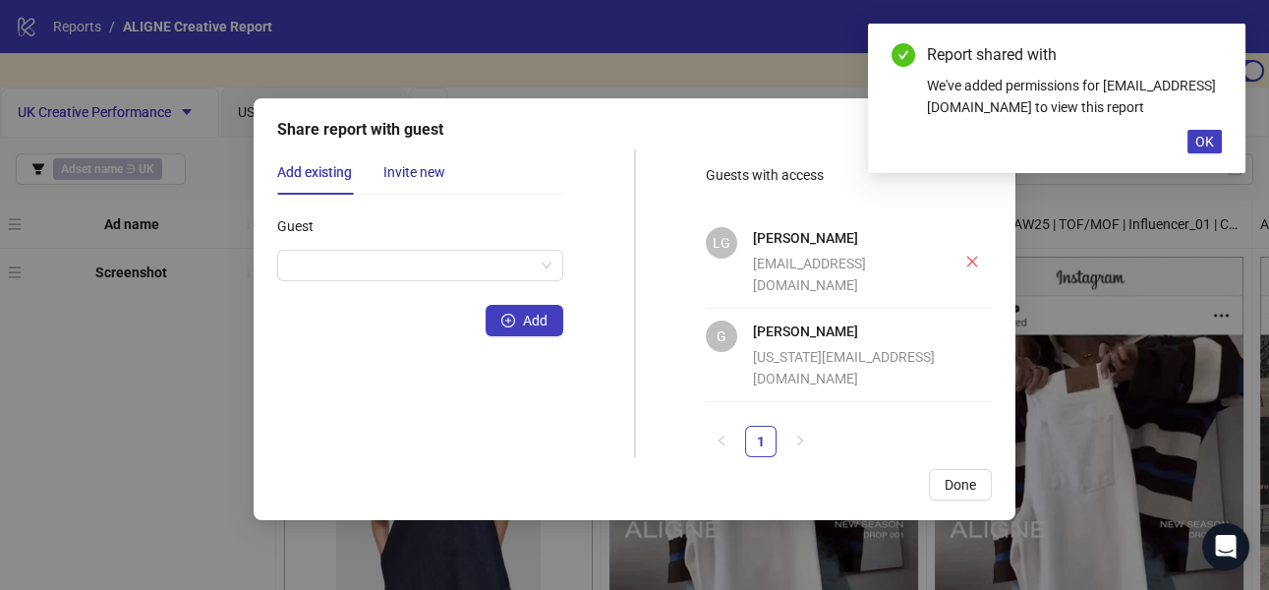
click at [409, 176] on div "Invite new" at bounding box center [414, 172] width 62 height 22
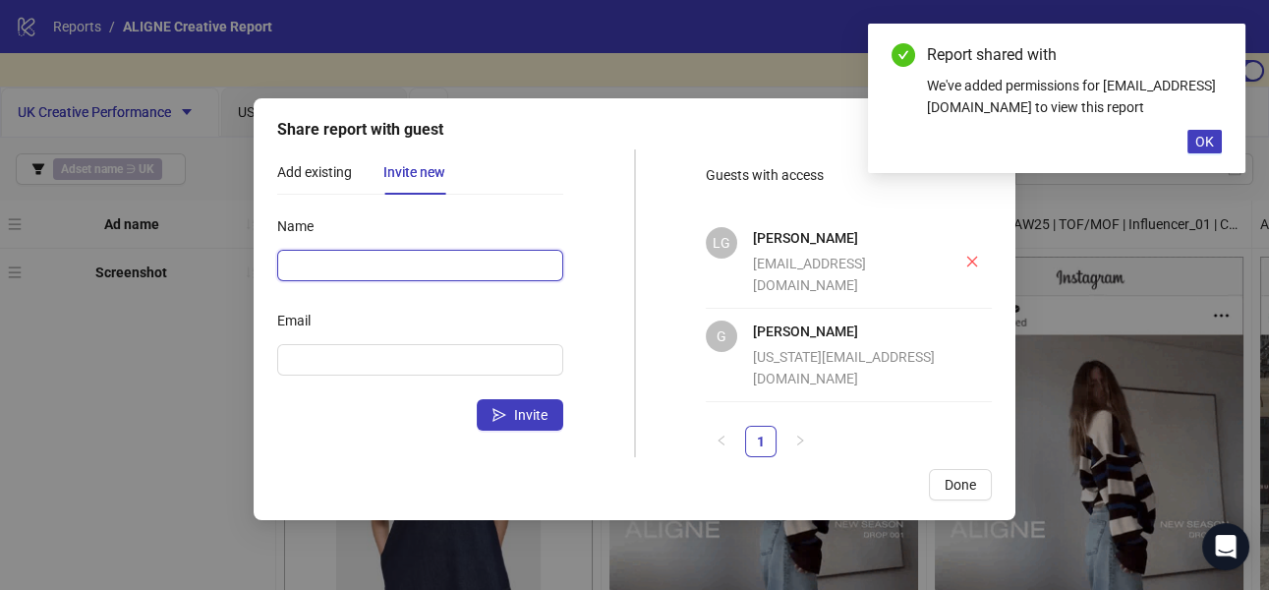
click at [405, 271] on input "Name" at bounding box center [420, 265] width 286 height 31
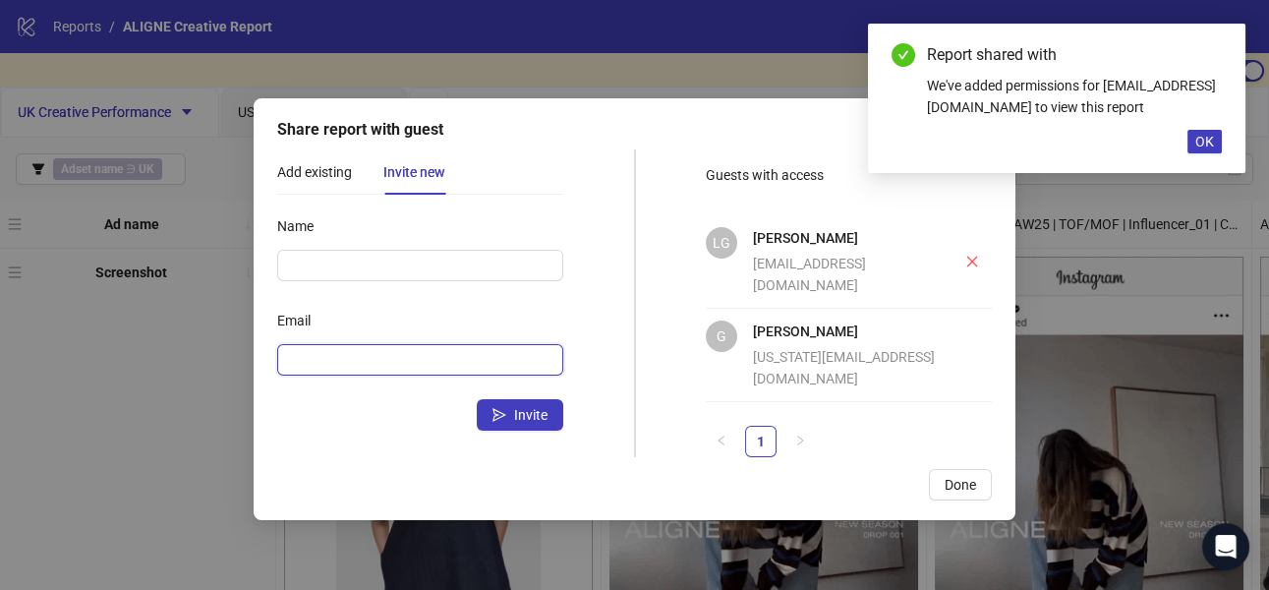
click at [316, 354] on input "Email" at bounding box center [418, 360] width 258 height 22
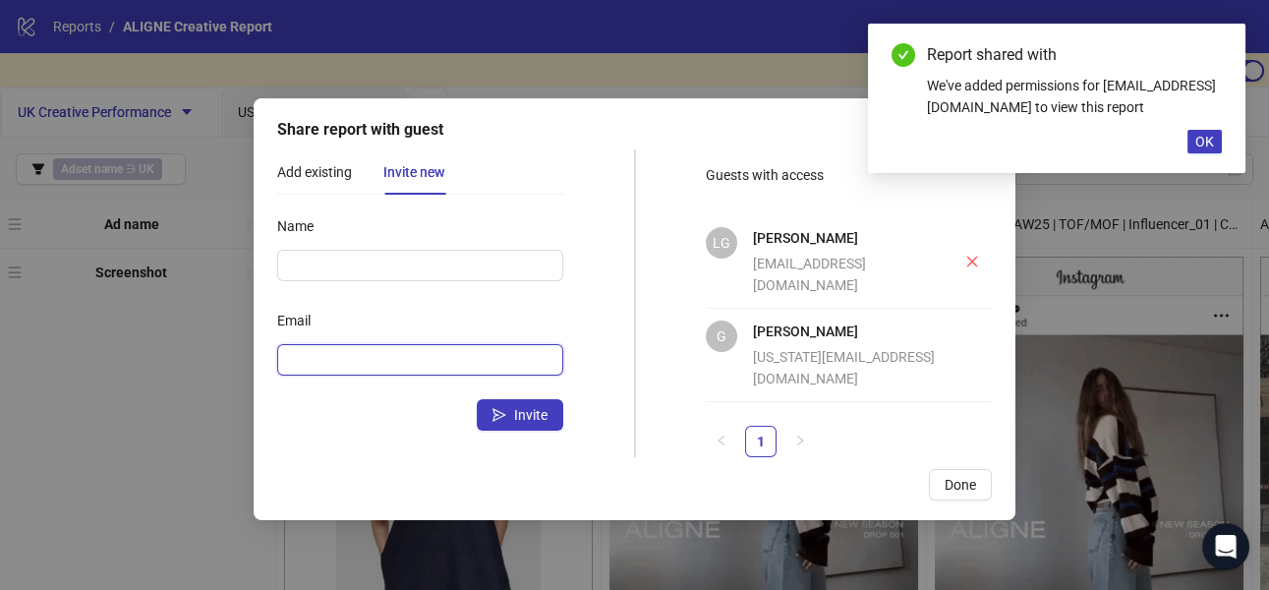
paste input "**********"
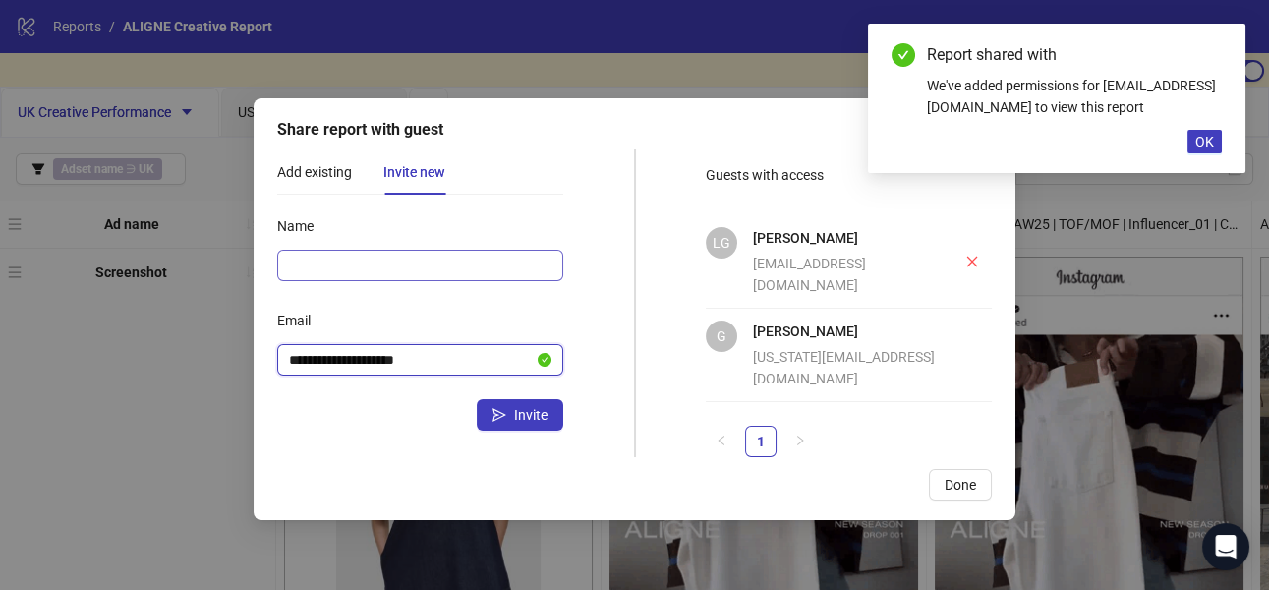
type input "**********"
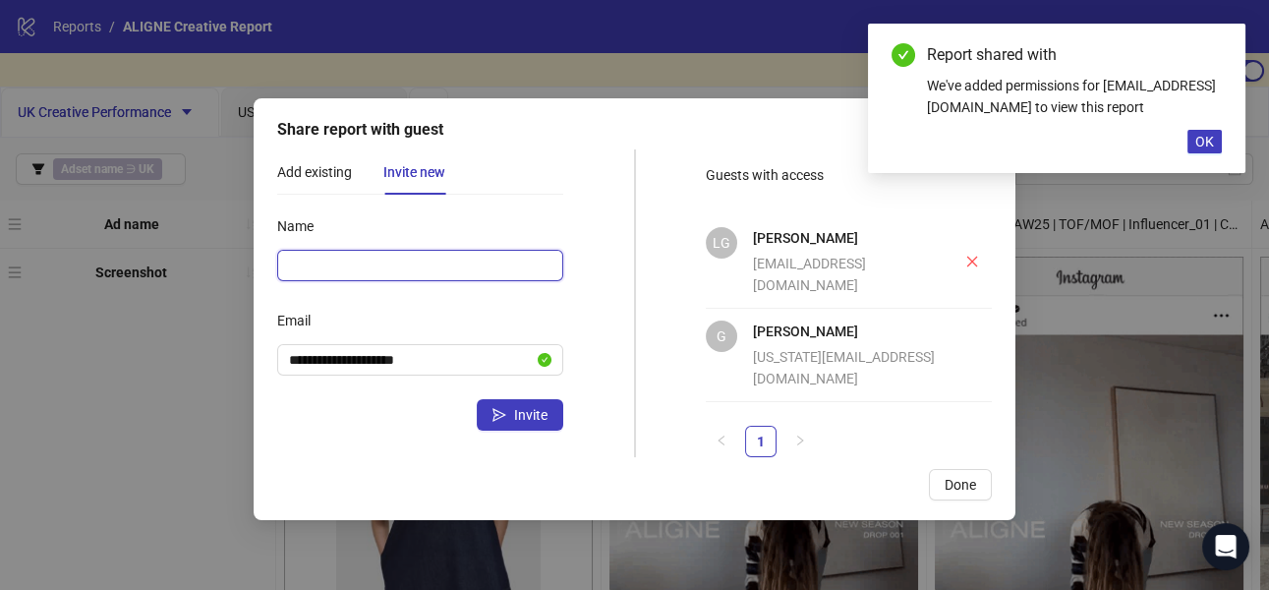
click at [345, 266] on input "Name" at bounding box center [420, 265] width 286 height 31
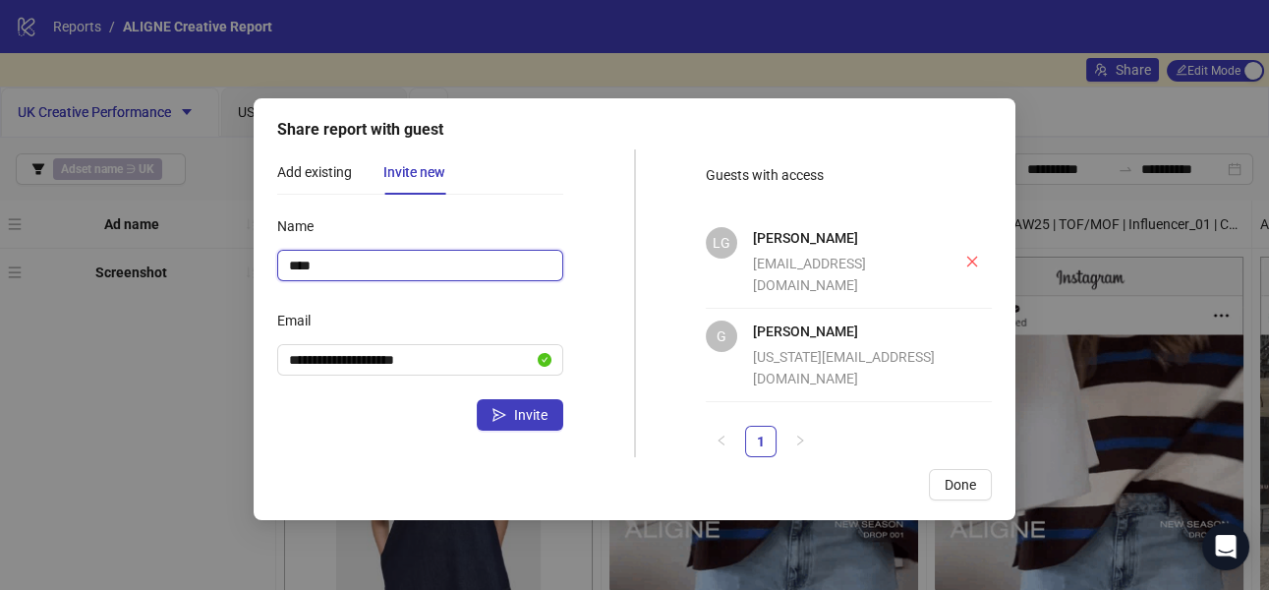
type input "****"
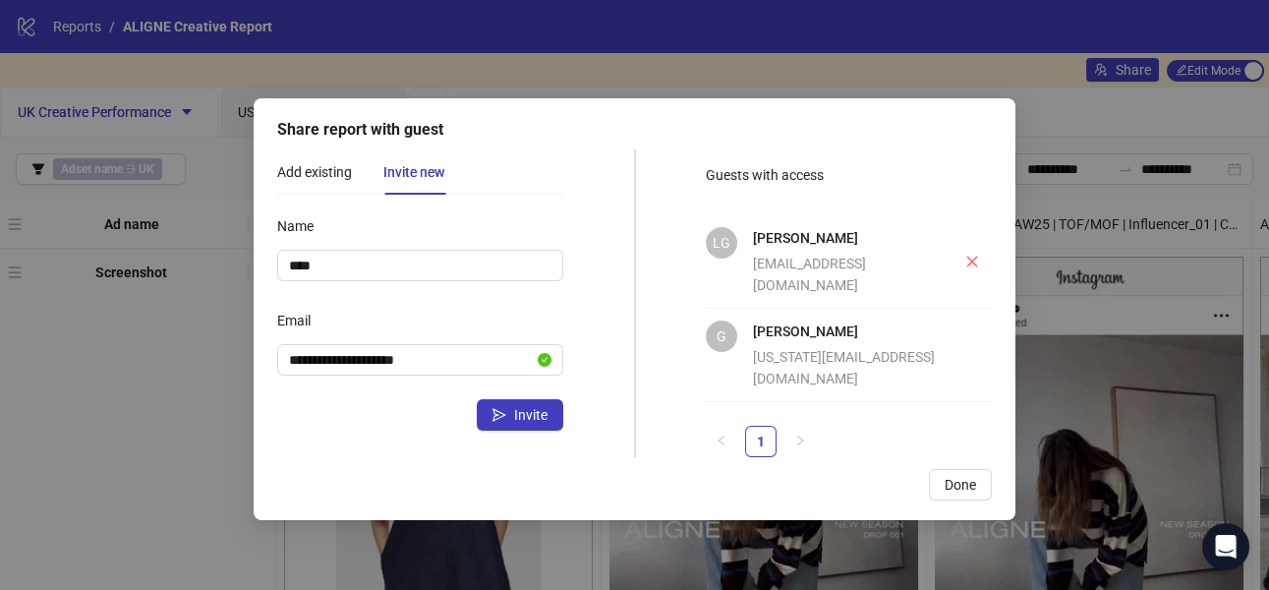
click at [321, 400] on div "Invite" at bounding box center [420, 414] width 286 height 31
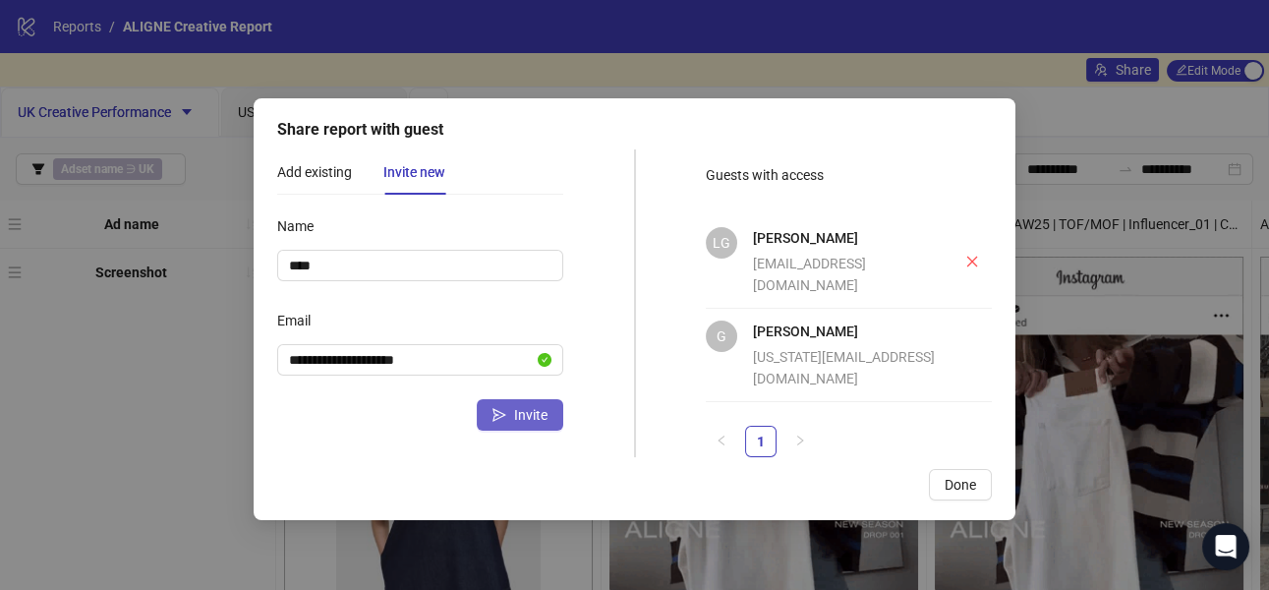
click at [507, 412] on button "Invite" at bounding box center [520, 414] width 86 height 31
